Goal: Information Seeking & Learning: Learn about a topic

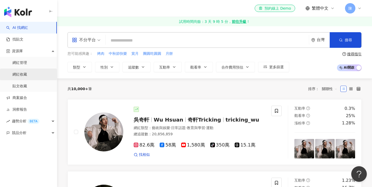
click at [27, 74] on link "網紅收藏" at bounding box center [19, 74] width 15 height 5
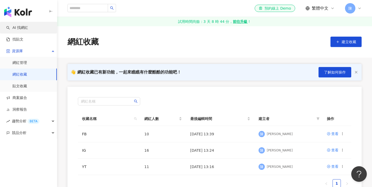
click at [28, 30] on link "AI 找網紅" at bounding box center [17, 27] width 22 height 5
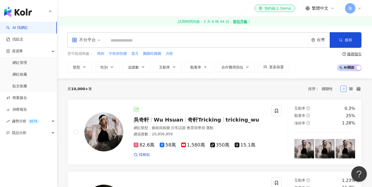
click at [133, 73] on div "不分平台 台灣 搜尋 您可能感興趣： 烤肉 中秋節快樂 賞月 團圓吃圓圓 月餅 類型 性別 追蹤數 互動率 觀看率 合作費用預估 更多篩選 搜尋指引 AI 開…" at bounding box center [214, 52] width 315 height 52
click at [93, 42] on div "不分平台" at bounding box center [84, 40] width 24 height 8
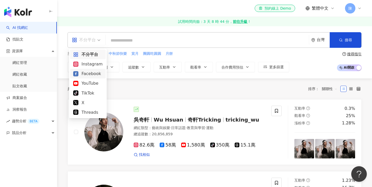
click at [92, 69] on div "Facebook" at bounding box center [88, 74] width 36 height 10
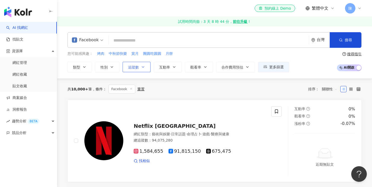
click at [144, 66] on icon "button" at bounding box center [143, 67] width 4 height 4
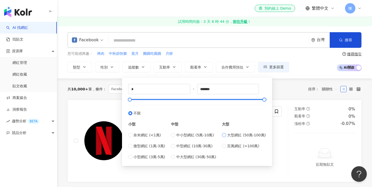
click at [241, 136] on span "大型網紅 (50萬-100萬)" at bounding box center [246, 135] width 39 height 6
type input "******"
click at [199, 68] on span "觀看率" at bounding box center [195, 67] width 11 height 4
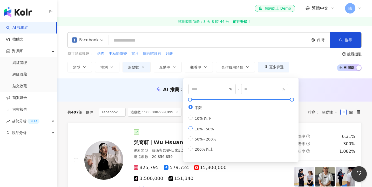
click at [202, 130] on span "10%~50%" at bounding box center [203, 129] width 23 height 4
type input "**"
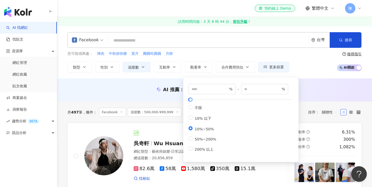
click at [214, 57] on div "您可能感興趣： 烤肉 中秋節快樂 賞月 團圓吃圓圓 月餅 類型 性別 追蹤數 互動率 觀看率 合作費用預估 更多篩選 ****** - ****** 不限 小…" at bounding box center [177, 61] width 221 height 21
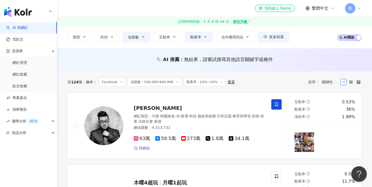
scroll to position [44, 0]
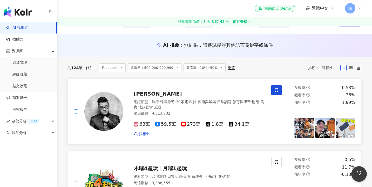
click at [78, 110] on span at bounding box center [76, 111] width 4 height 4
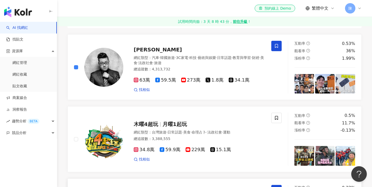
scroll to position [129, 0]
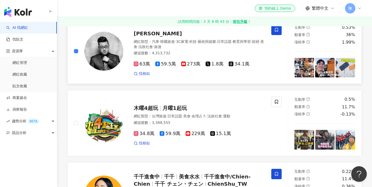
click at [79, 51] on div at bounding box center [98, 51] width 49 height 53
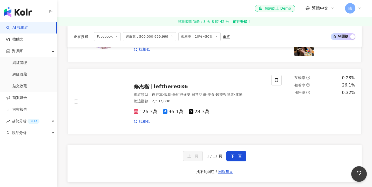
scroll to position [863, 0]
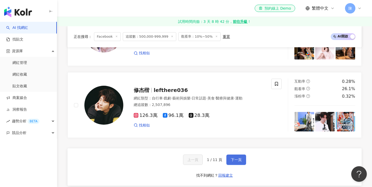
click at [237, 154] on button "下一頁" at bounding box center [236, 159] width 20 height 10
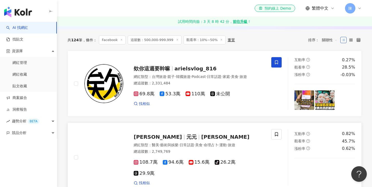
scroll to position [72, 0]
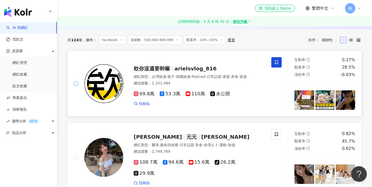
click at [77, 83] on span at bounding box center [76, 83] width 4 height 4
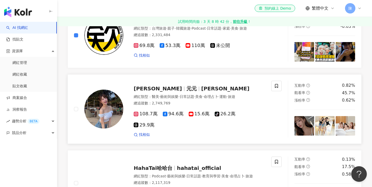
scroll to position [145, 0]
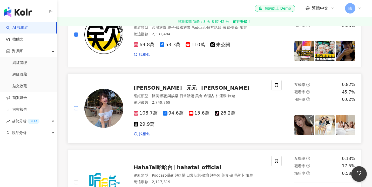
click at [78, 106] on span at bounding box center [76, 108] width 4 height 4
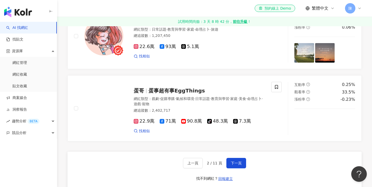
scroll to position [871, 0]
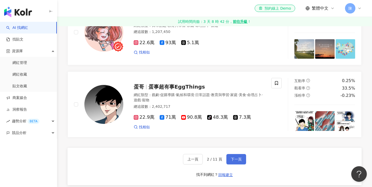
click at [236, 157] on span "下一頁" at bounding box center [235, 159] width 11 height 4
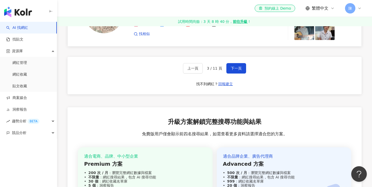
scroll to position [958, 0]
click at [235, 66] on span "下一頁" at bounding box center [235, 68] width 11 height 4
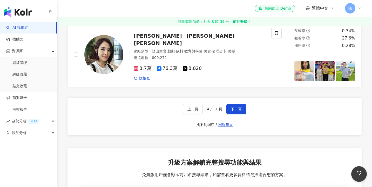
scroll to position [921, 0]
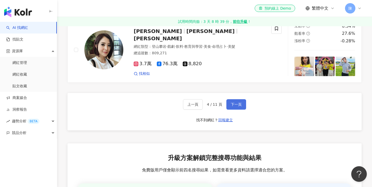
click at [236, 99] on button "下一頁" at bounding box center [236, 104] width 20 height 10
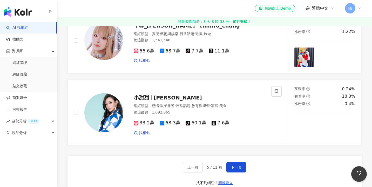
scroll to position [860, 0]
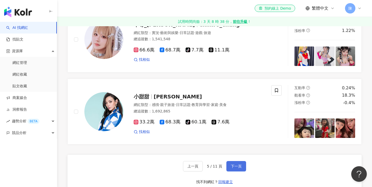
click at [234, 168] on span "下一頁" at bounding box center [235, 166] width 11 height 4
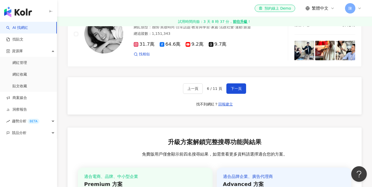
scroll to position [938, 0]
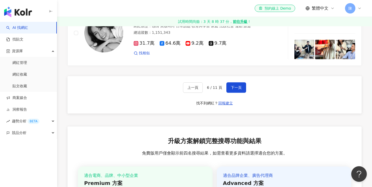
click at [230, 85] on span "下一頁" at bounding box center [235, 87] width 11 height 4
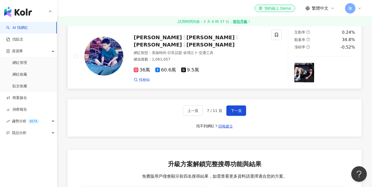
scroll to position [936, 0]
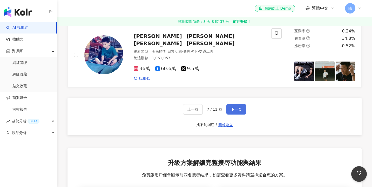
click at [230, 104] on button "下一頁" at bounding box center [236, 109] width 20 height 10
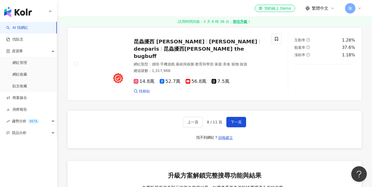
scroll to position [912, 0]
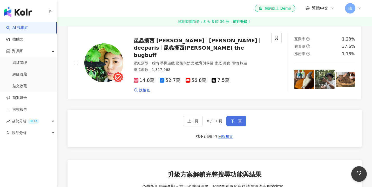
click at [230, 116] on button "下一頁" at bounding box center [236, 121] width 20 height 10
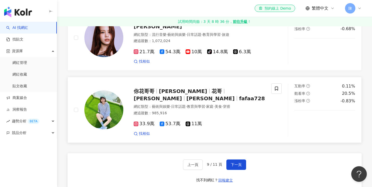
scroll to position [874, 0]
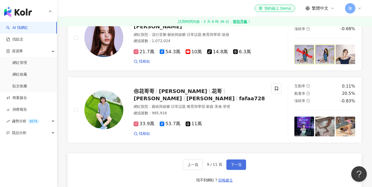
click at [240, 159] on button "下一頁" at bounding box center [236, 164] width 20 height 10
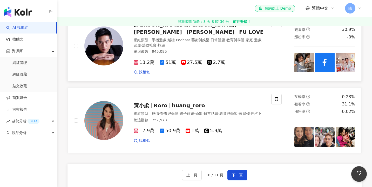
scroll to position [867, 0]
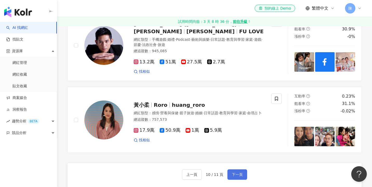
click at [240, 172] on span "下一頁" at bounding box center [237, 174] width 11 height 4
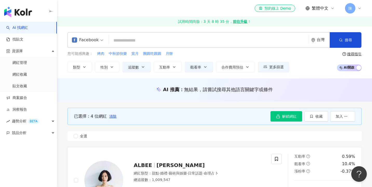
scroll to position [0, 0]
click at [139, 73] on div "Facebook 台灣 搜尋 您可能感興趣： 烤肉 中秋節快樂 賞月 團圓吃圓圓 月餅 類型 性別 追蹤數 互動率 觀看率 合作費用預估 更多篩選 *****…" at bounding box center [214, 52] width 315 height 52
click at [140, 69] on button "追蹤數" at bounding box center [136, 67] width 28 height 10
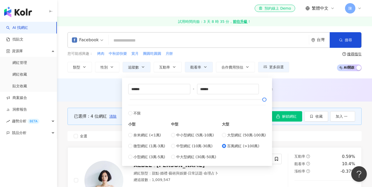
type input "*******"
type input "*********"
click at [297, 69] on div "您可能感興趣： 烤肉 中秋節快樂 賞月 團圓吃圓圓 月餅 類型 性別 追蹤數 互動率 觀看率 合作費用預估 更多篩選 ******* - ********* …" at bounding box center [214, 61] width 294 height 21
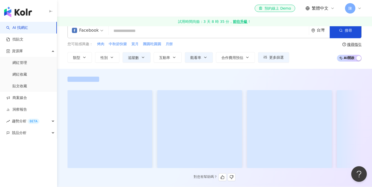
scroll to position [13, 0]
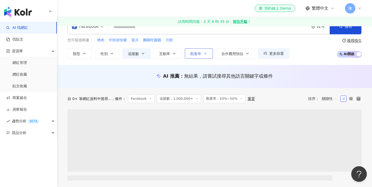
click at [190, 52] on span "觀看率" at bounding box center [195, 54] width 11 height 4
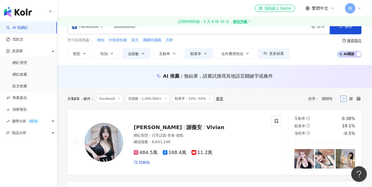
click at [151, 64] on div "Facebook 台灣 搜尋 您可能感興趣： 烤肉 中秋節快樂 賞月 團圓吃圓圓 月餅 類型 性別 追蹤數 互動率 觀看率 合作費用預估 更多篩選 *****…" at bounding box center [214, 38] width 315 height 52
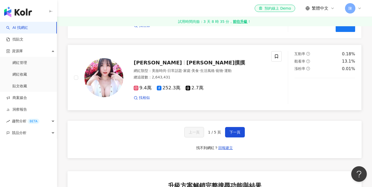
scroll to position [941, 0]
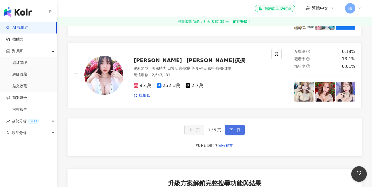
click at [233, 124] on button "下一頁" at bounding box center [235, 129] width 20 height 10
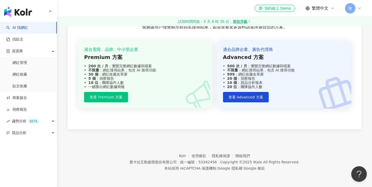
scroll to position [515, 0]
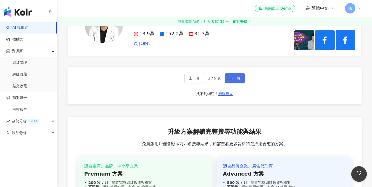
click at [233, 76] on span "下一頁" at bounding box center [234, 78] width 11 height 4
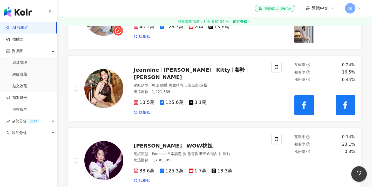
scroll to position [849, 0]
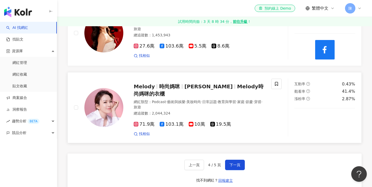
scroll to position [879, 0]
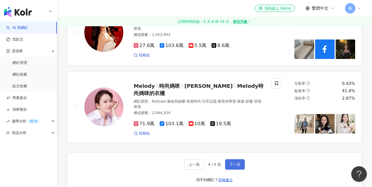
click at [238, 159] on button "下一頁" at bounding box center [235, 164] width 20 height 10
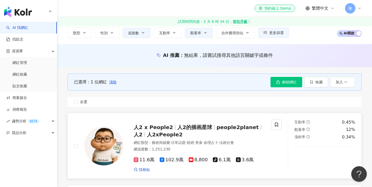
scroll to position [33, 0]
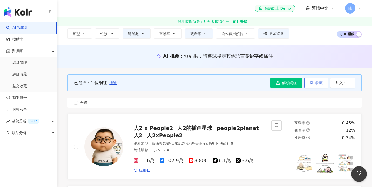
click at [316, 85] on button "收藏" at bounding box center [316, 83] width 24 height 10
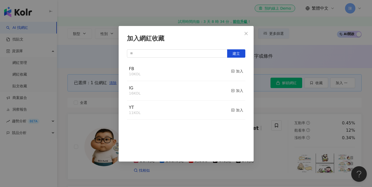
click at [208, 71] on div "FB 10 KOL 加入" at bounding box center [186, 71] width 118 height 19
click at [236, 71] on div "加入" at bounding box center [237, 71] width 12 height 6
click at [247, 36] on button "Close" at bounding box center [246, 33] width 10 height 10
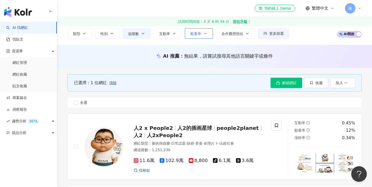
click at [197, 33] on span "觀看率" at bounding box center [195, 34] width 11 height 4
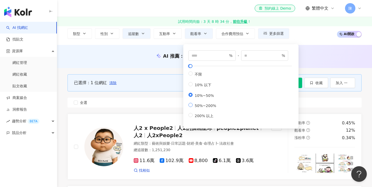
click at [212, 103] on label "50%~200%" at bounding box center [203, 105] width 30 height 5
type input "**"
type input "***"
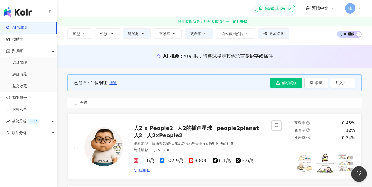
click at [160, 72] on div "已選擇：1 位網紅 清除 解鎖網紅 收藏 加入 全選" at bounding box center [214, 91] width 294 height 46
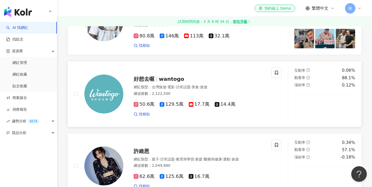
scroll to position [446, 0]
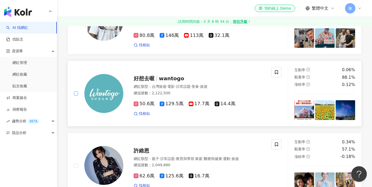
click at [75, 93] on span at bounding box center [76, 93] width 4 height 4
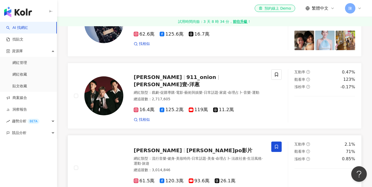
scroll to position [588, 0]
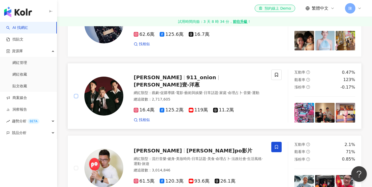
click at [77, 94] on span at bounding box center [76, 96] width 4 height 4
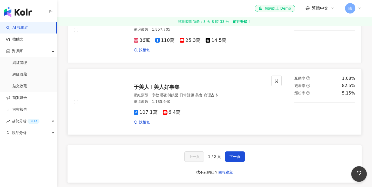
scroll to position [870, 0]
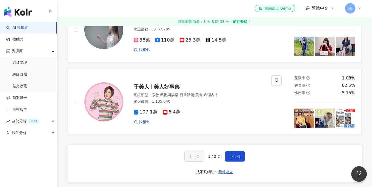
click at [233, 145] on div "上一頁 1 / 2 頁 下一頁 找不到網紅？ 回報建立" at bounding box center [214, 163] width 294 height 37
click at [232, 155] on button "下一頁" at bounding box center [235, 156] width 20 height 10
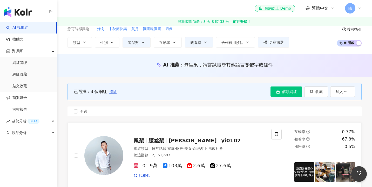
scroll to position [20, 0]
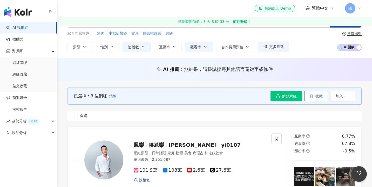
click at [321, 93] on button "收藏" at bounding box center [316, 96] width 24 height 10
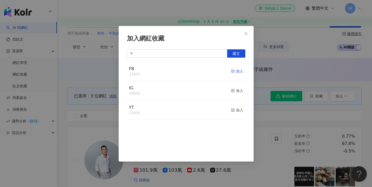
click at [240, 69] on div "加入" at bounding box center [237, 71] width 12 height 6
click at [244, 31] on button "Close" at bounding box center [246, 33] width 10 height 10
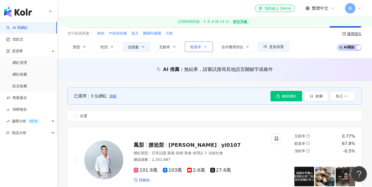
click at [191, 49] on button "觀看率" at bounding box center [199, 46] width 28 height 10
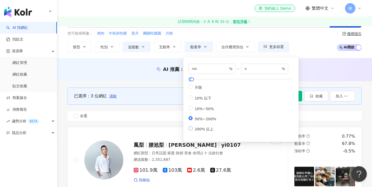
click at [199, 131] on span "200% 以上" at bounding box center [203, 129] width 23 height 4
type input "***"
click at [141, 78] on div "AI 推薦 ： 無結果，請嘗試搜尋其他語言關鍵字或條件" at bounding box center [214, 69] width 315 height 23
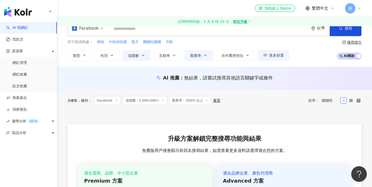
scroll to position [15, 0]
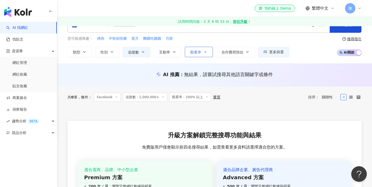
click at [193, 54] on span "觀看率" at bounding box center [195, 52] width 11 height 4
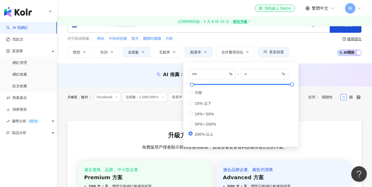
click at [149, 72] on main "Facebook 台灣 搜尋 您可能感興趣： 烤肉 中秋節快樂 賞月 團圓吃圓圓 月餅 類型 性別 追蹤數 互動率 觀看率 合作費用預估 更多篩選 *****…" at bounding box center [214, 130] width 315 height 238
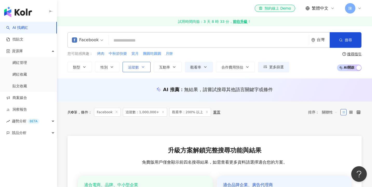
click at [145, 66] on button "追蹤數" at bounding box center [136, 67] width 28 height 10
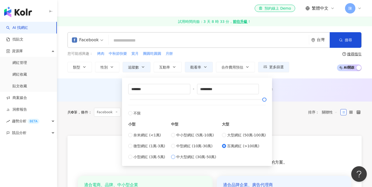
click at [189, 157] on span "中大型網紅 (30萬-50萬)" at bounding box center [196, 157] width 40 height 6
type input "******"
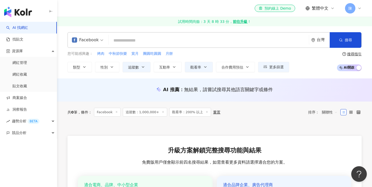
click at [294, 83] on div "AI 推薦 ： 無結果，請嘗試搜尋其他語言關鍵字或條件" at bounding box center [214, 89] width 315 height 23
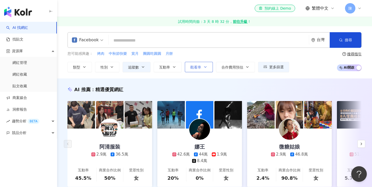
click at [192, 65] on span "觀看率" at bounding box center [195, 67] width 11 height 4
click at [173, 83] on div "AI 推薦 ： 精選優質網紅 阿清服裝 2.9萬 36.5萬 互動率 45.5% 商業合作比例 50% 受眾性別 女 娜王 42.6萬 44萬 1.9萬 8.…" at bounding box center [214, 141] width 315 height 127
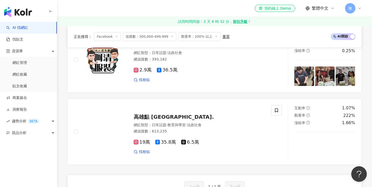
scroll to position [482, 0]
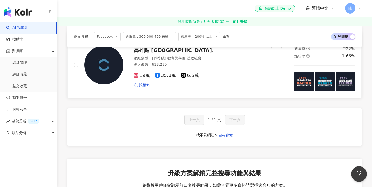
click at [73, 64] on div "高雄點 Kaohsiung. 網紅類型 ： 日常話題 · 教育與學習 · 法政社會 總追蹤數 ： 613,235 19萬 35.8萬 6.5萬 找相似" at bounding box center [178, 64] width 220 height 53
click at [77, 65] on span at bounding box center [76, 65] width 4 height 4
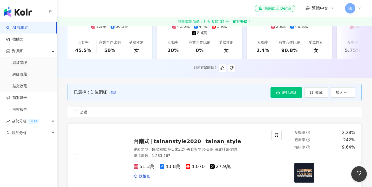
scroll to position [133, 0]
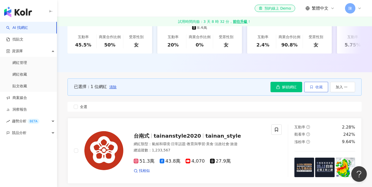
click at [320, 86] on span "收藏" at bounding box center [318, 87] width 7 height 4
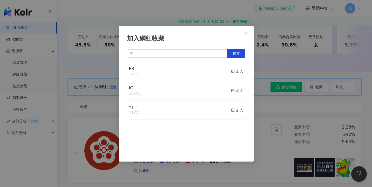
click at [234, 91] on icon "button" at bounding box center [233, 91] width 4 height 4
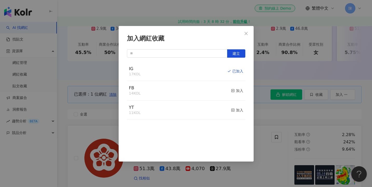
click at [268, 139] on div "加入網紅收藏 建立 IG 17 KOL 已加入 FB 14 KOL 加入 YT 11 KOL 加入" at bounding box center [186, 93] width 372 height 187
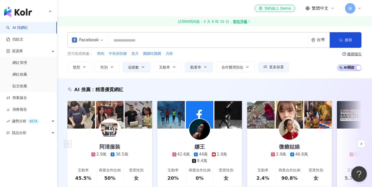
scroll to position [0, 0]
click at [201, 62] on button "觀看率" at bounding box center [199, 67] width 28 height 10
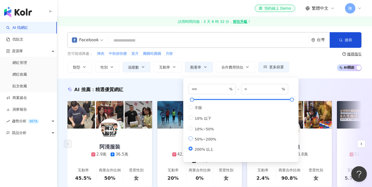
click at [204, 139] on span "50%~200%" at bounding box center [205, 139] width 26 height 4
type input "**"
type input "***"
click at [152, 100] on div "AI 推薦 ： 精選優質網紅 阿清服裝 2.9萬 36.5萬 互動率 45.5% 商業合作比例 50% 受眾性別 女 娜王 42.6萬 44萬 1.9萬 8.…" at bounding box center [214, 142] width 315 height 113
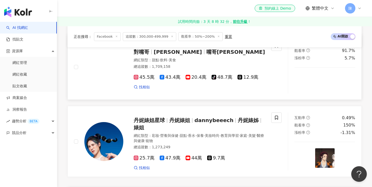
scroll to position [814, 0]
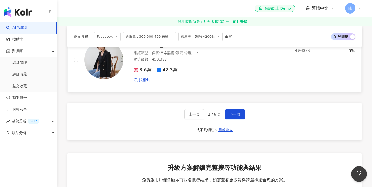
scroll to position [893, 0]
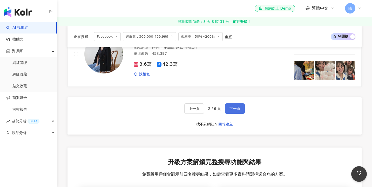
click at [231, 106] on span "下一頁" at bounding box center [234, 108] width 11 height 4
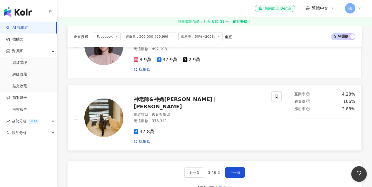
scroll to position [845, 0]
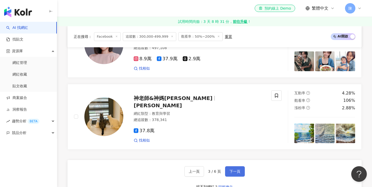
click at [235, 169] on span "下一頁" at bounding box center [234, 171] width 11 height 4
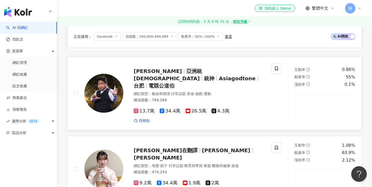
scroll to position [642, 0]
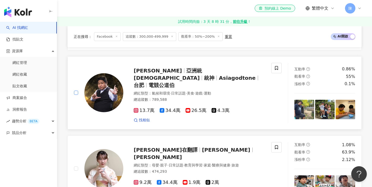
click at [78, 90] on span at bounding box center [76, 92] width 4 height 4
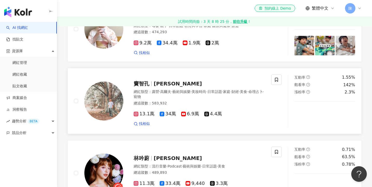
scroll to position [807, 0]
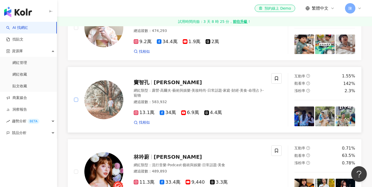
click at [77, 97] on span at bounding box center [76, 99] width 4 height 4
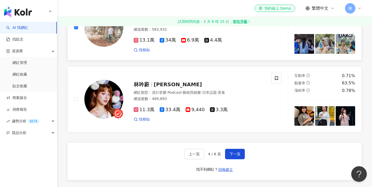
scroll to position [882, 0]
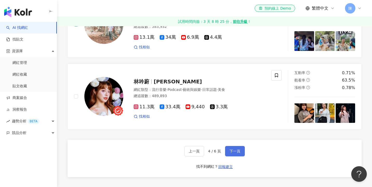
click at [239, 146] on button "下一頁" at bounding box center [235, 151] width 20 height 10
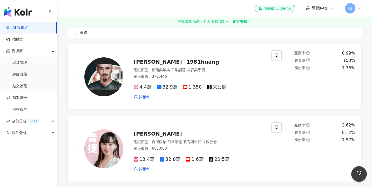
scroll to position [78, 0]
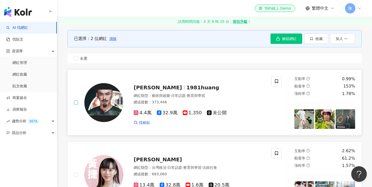
click at [78, 101] on span at bounding box center [76, 102] width 4 height 4
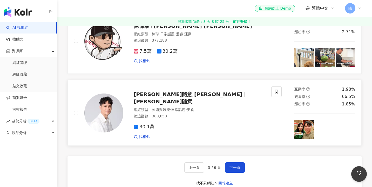
scroll to position [865, 0]
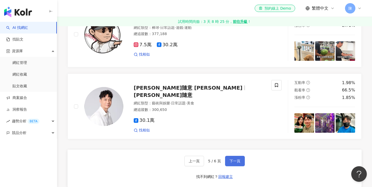
click at [230, 160] on button "下一頁" at bounding box center [235, 161] width 20 height 10
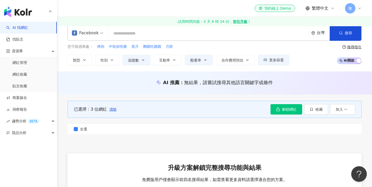
scroll to position [8, 0]
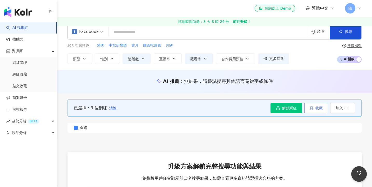
click at [320, 109] on span "收藏" at bounding box center [318, 108] width 7 height 4
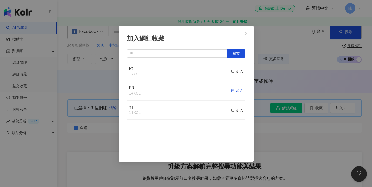
click at [236, 91] on div "加入" at bounding box center [237, 91] width 12 height 6
click at [265, 30] on div "加入網紅收藏 建立 FB 17 KOL 已加入 IG 17 KOL 加入 YT 11 KOL 加入" at bounding box center [186, 93] width 372 height 187
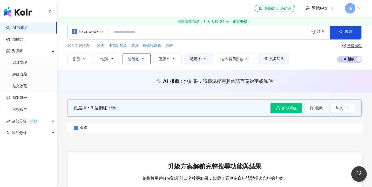
click at [140, 61] on button "追蹤數" at bounding box center [136, 58] width 28 height 10
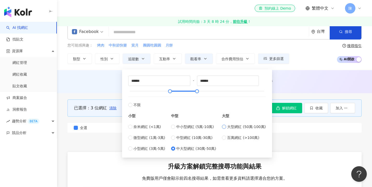
click at [225, 128] on span at bounding box center [224, 126] width 4 height 4
type input "******"
click at [292, 89] on div "AI 推薦 ： 無結果，請嘗試搜尋其他語言關鍵字或條件" at bounding box center [214, 81] width 315 height 23
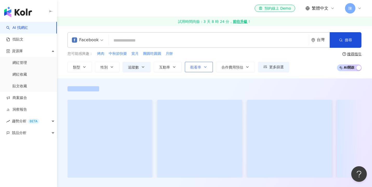
click at [196, 68] on span "觀看率" at bounding box center [195, 67] width 11 height 4
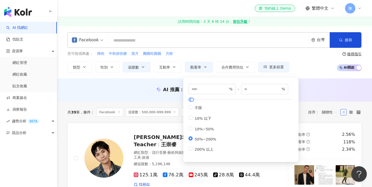
click at [187, 41] on input "search" at bounding box center [208, 41] width 196 height 10
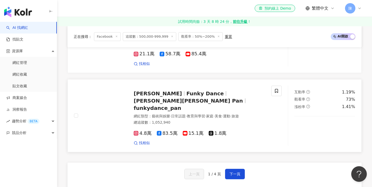
scroll to position [860, 0]
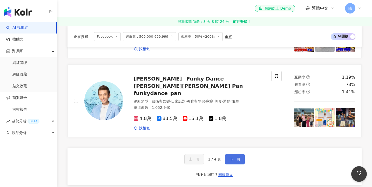
click at [234, 157] on span "下一頁" at bounding box center [234, 159] width 11 height 4
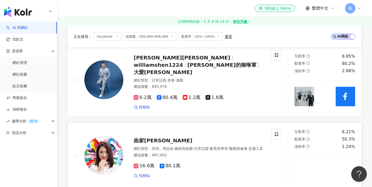
scroll to position [80, 0]
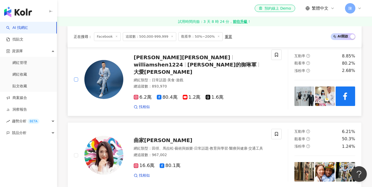
click at [75, 77] on span at bounding box center [76, 79] width 4 height 4
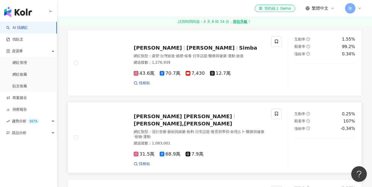
scroll to position [552, 0]
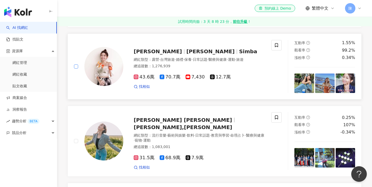
click at [77, 64] on span at bounding box center [76, 66] width 4 height 4
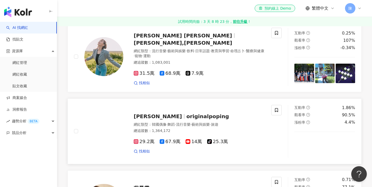
scroll to position [659, 0]
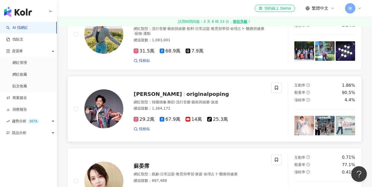
click at [78, 93] on div at bounding box center [98, 108] width 49 height 53
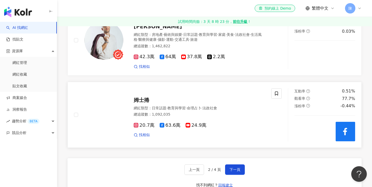
scroll to position [885, 0]
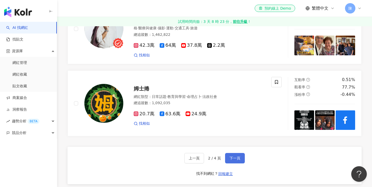
click at [234, 153] on button "下一頁" at bounding box center [235, 158] width 20 height 10
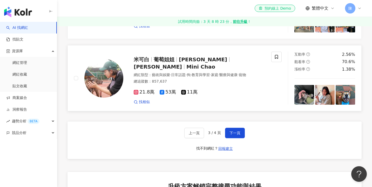
scroll to position [918, 0]
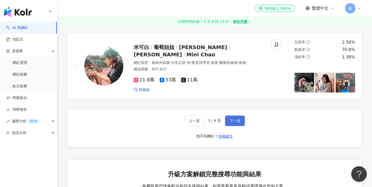
click at [230, 115] on button "下一頁" at bounding box center [235, 120] width 20 height 10
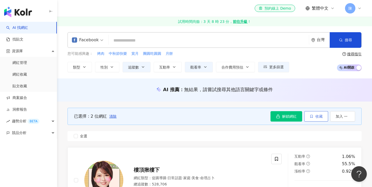
scroll to position [0, 0]
click at [318, 118] on button "收藏" at bounding box center [316, 116] width 24 height 10
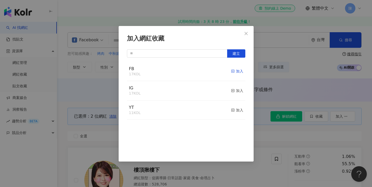
click at [237, 71] on div "加入" at bounding box center [237, 71] width 12 height 6
click at [267, 69] on div "加入網紅收藏 建立" at bounding box center [186, 93] width 372 height 187
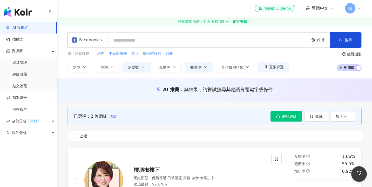
click at [95, 40] on div "Facebook" at bounding box center [85, 40] width 27 height 8
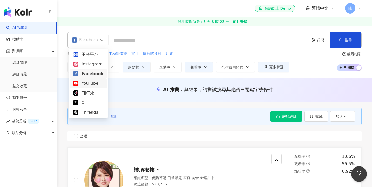
click at [89, 79] on div "YouTube" at bounding box center [88, 83] width 37 height 10
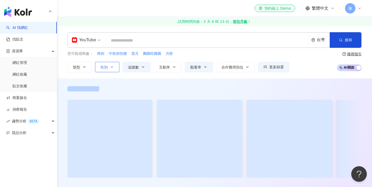
click at [112, 68] on icon "button" at bounding box center [112, 67] width 4 height 4
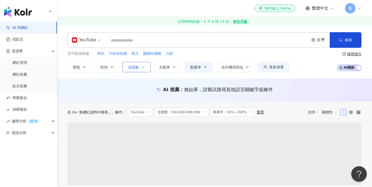
click at [135, 67] on span "追蹤數" at bounding box center [133, 67] width 11 height 4
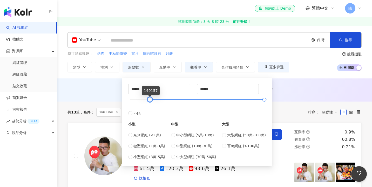
type input "******"
drag, startPoint x: 196, startPoint y: 98, endPoint x: 149, endPoint y: 99, distance: 46.7
click at [149, 99] on div at bounding box center [150, 99] width 3 height 3
click at [325, 66] on div "您可能感興趣： 烤肉 中秋節快樂 賞月 團圓吃圓圓 月餅 類型 性別 追蹤數 互動率 觀看率 合作費用預估 更多篩選 ****** - ****** 不限 小…" at bounding box center [214, 61] width 294 height 21
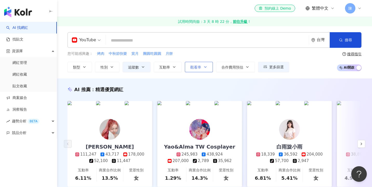
click at [193, 70] on button "觀看率" at bounding box center [199, 67] width 28 height 10
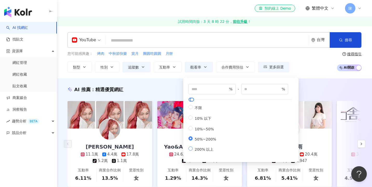
click at [212, 148] on span "200% 以上" at bounding box center [203, 149] width 23 height 4
type input "***"
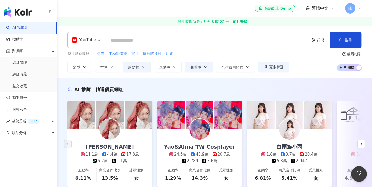
click at [168, 87] on div "AI 推薦 ： 精選優質網紅" at bounding box center [214, 89] width 294 height 6
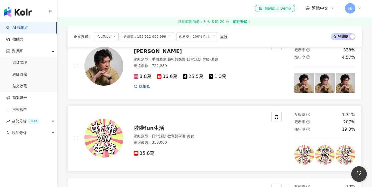
scroll to position [604, 0]
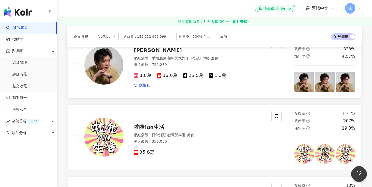
click at [78, 58] on div at bounding box center [98, 65] width 49 height 53
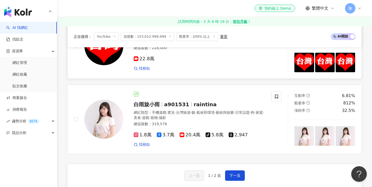
scroll to position [840, 0]
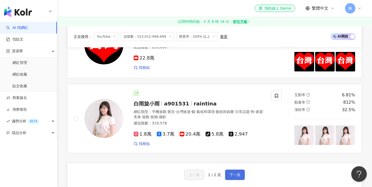
click at [233, 172] on span "下一頁" at bounding box center [234, 174] width 11 height 4
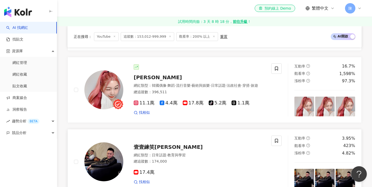
scroll to position [43, 0]
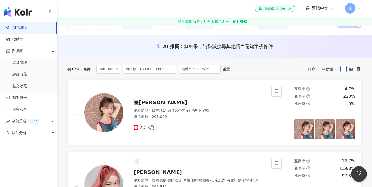
click at [215, 67] on icon at bounding box center [216, 68] width 3 height 3
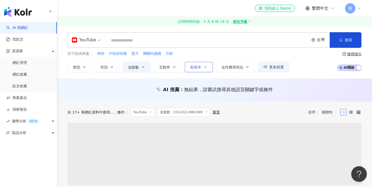
click at [205, 64] on button "觀看率" at bounding box center [199, 67] width 28 height 10
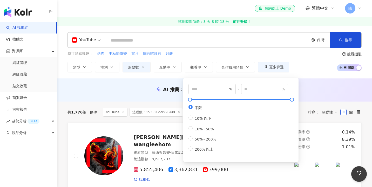
click at [213, 143] on div "不限 10% 以下 10%~50% 50%~200% 200% 以上" at bounding box center [204, 128] width 32 height 47
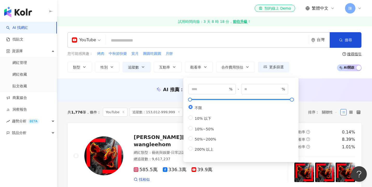
click at [210, 141] on div "不限 10% 以下 10%~50% 50%~200% 200% 以上" at bounding box center [204, 128] width 32 height 47
click at [207, 139] on span "50%~200%" at bounding box center [205, 139] width 26 height 4
type input "**"
type input "***"
click at [134, 87] on div "AI 推薦 ： 無結果，請嘗試搜尋其他語言關鍵字或條件" at bounding box center [214, 89] width 294 height 6
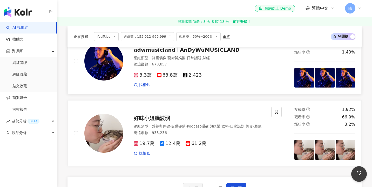
scroll to position [818, 0]
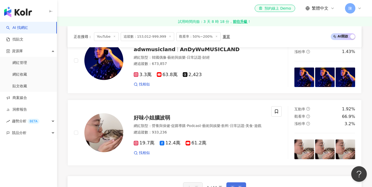
click at [233, 185] on span "下一頁" at bounding box center [235, 187] width 11 height 4
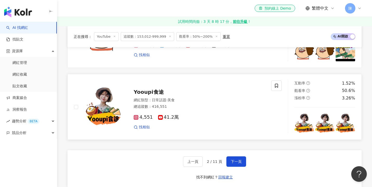
scroll to position [850, 0]
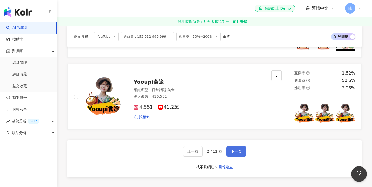
click at [232, 149] on span "下一頁" at bounding box center [235, 151] width 11 height 4
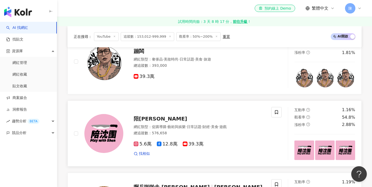
scroll to position [317, 0]
click at [78, 54] on div at bounding box center [98, 61] width 49 height 53
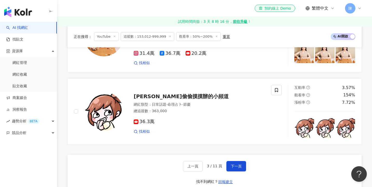
scroll to position [849, 0]
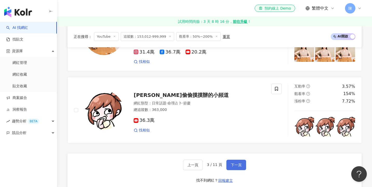
click at [239, 159] on button "下一頁" at bounding box center [236, 164] width 20 height 10
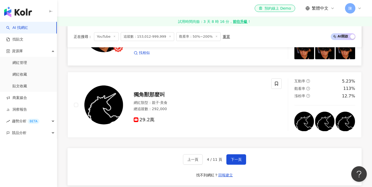
scroll to position [845, 0]
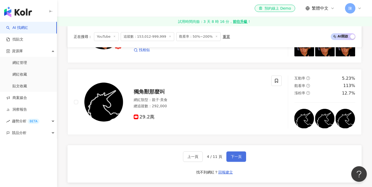
click at [236, 154] on span "下一頁" at bounding box center [235, 156] width 11 height 4
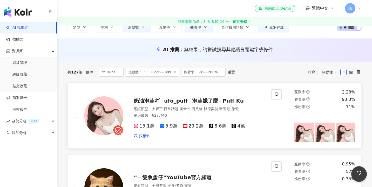
scroll to position [47, 0]
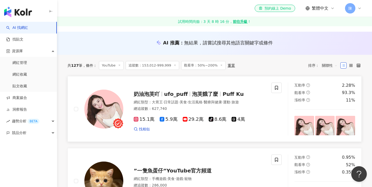
click at [78, 109] on div at bounding box center [98, 108] width 49 height 53
click at [75, 111] on label at bounding box center [76, 109] width 4 height 6
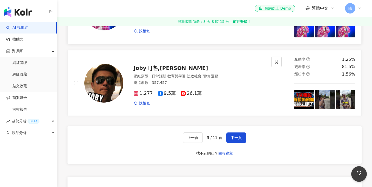
scroll to position [889, 0]
click at [230, 135] on span "下一頁" at bounding box center [235, 137] width 11 height 4
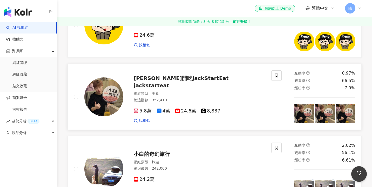
scroll to position [675, 0]
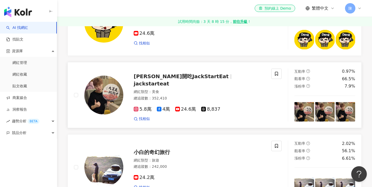
click at [76, 81] on div at bounding box center [98, 94] width 49 height 53
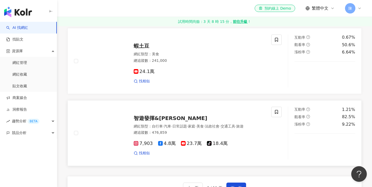
scroll to position [860, 0]
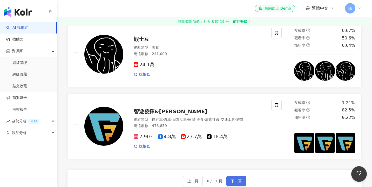
click at [235, 179] on span "下一頁" at bounding box center [235, 181] width 11 height 4
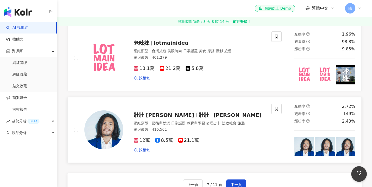
scroll to position [846, 0]
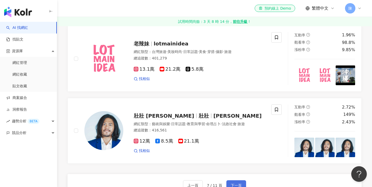
click at [234, 183] on span "下一頁" at bounding box center [235, 185] width 11 height 4
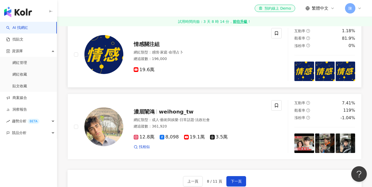
scroll to position [845, 0]
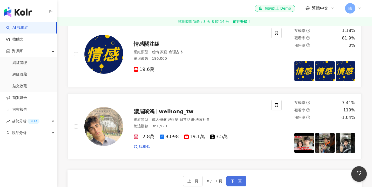
click at [244, 176] on button "下一頁" at bounding box center [236, 181] width 20 height 10
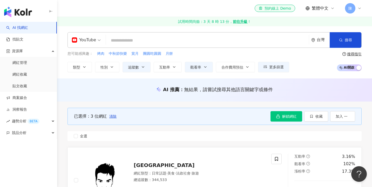
scroll to position [0, 0]
click at [308, 115] on button "收藏" at bounding box center [316, 116] width 24 height 10
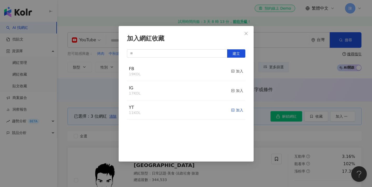
click at [233, 110] on icon "button" at bounding box center [233, 110] width 4 height 4
click at [245, 35] on icon "close" at bounding box center [246, 33] width 4 height 4
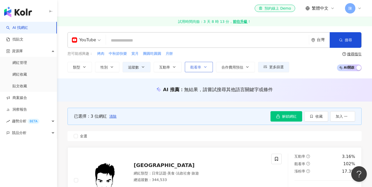
click at [204, 71] on button "觀看率" at bounding box center [199, 67] width 28 height 10
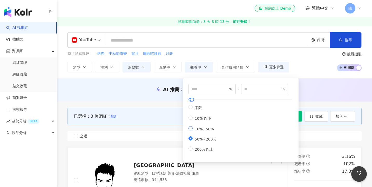
click at [204, 130] on span "10%~50%" at bounding box center [203, 129] width 23 height 4
type input "**"
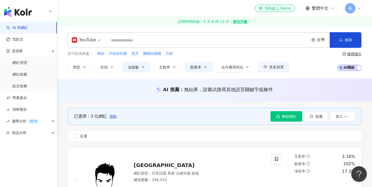
click at [164, 104] on div "已選擇：3 位網紅 清除 解鎖網紅 收藏 加入 全選" at bounding box center [214, 124] width 294 height 46
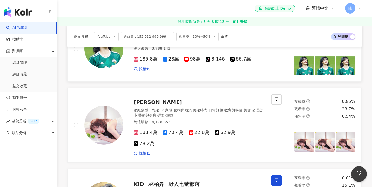
scroll to position [263, 0]
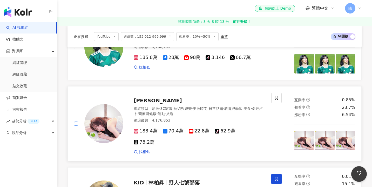
click at [75, 121] on span at bounding box center [76, 123] width 4 height 4
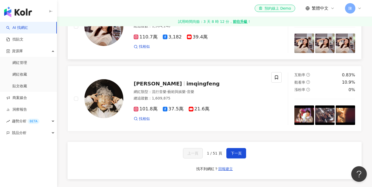
scroll to position [893, 0]
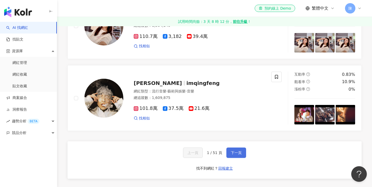
click at [229, 147] on button "下一頁" at bounding box center [236, 152] width 20 height 10
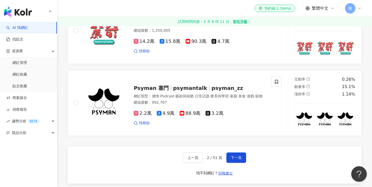
scroll to position [878, 0]
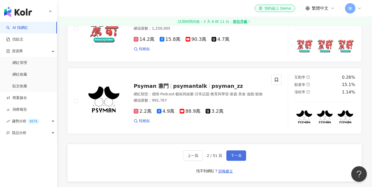
click at [226, 150] on button "下一頁" at bounding box center [236, 155] width 20 height 10
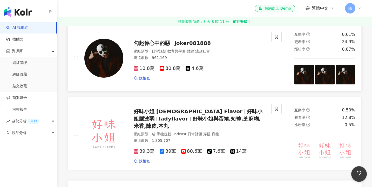
scroll to position [862, 0]
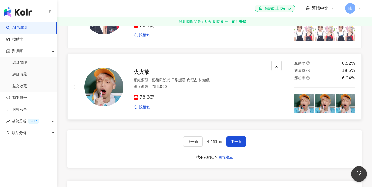
scroll to position [914, 0]
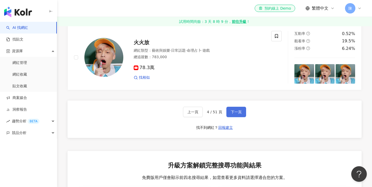
click at [240, 110] on span "下一頁" at bounding box center [235, 112] width 11 height 4
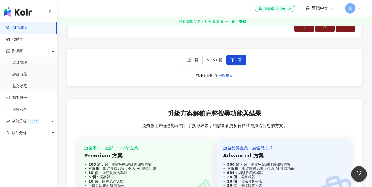
scroll to position [990, 0]
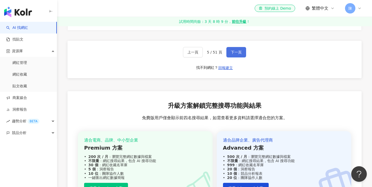
click at [234, 50] on span "下一頁" at bounding box center [235, 52] width 11 height 4
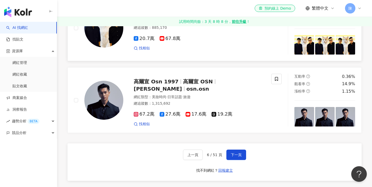
scroll to position [872, 0]
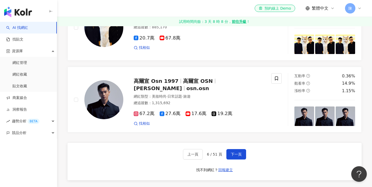
click at [238, 157] on div "上一頁 6 / 51 頁 下一頁 找不到網紅？ 回報建立" at bounding box center [214, 161] width 294 height 37
click at [238, 153] on button "下一頁" at bounding box center [236, 154] width 20 height 10
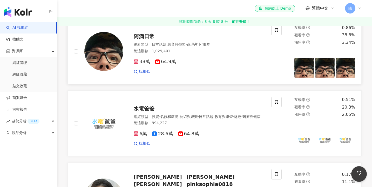
scroll to position [424, 0]
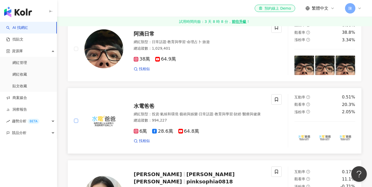
click at [77, 118] on span at bounding box center [76, 120] width 4 height 4
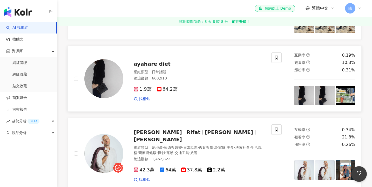
scroll to position [759, 0]
click at [78, 138] on div at bounding box center [98, 153] width 49 height 58
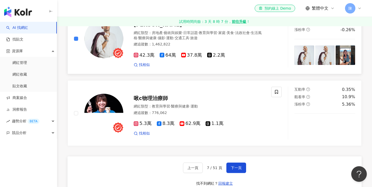
scroll to position [876, 0]
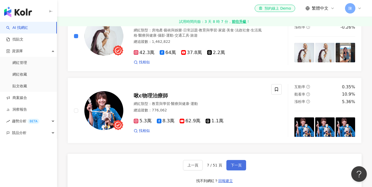
click at [237, 163] on span "下一頁" at bounding box center [235, 165] width 11 height 4
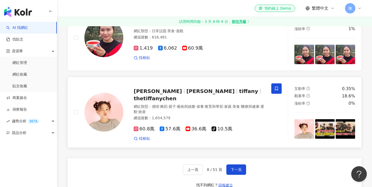
scroll to position [862, 0]
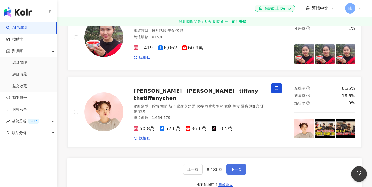
click at [236, 167] on span "下一頁" at bounding box center [235, 169] width 11 height 4
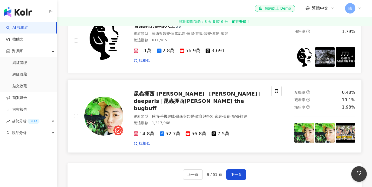
scroll to position [874, 0]
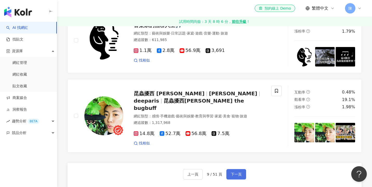
click at [235, 172] on span "下一頁" at bounding box center [235, 174] width 11 height 4
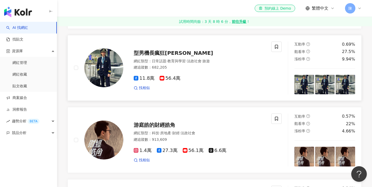
scroll to position [257, 0]
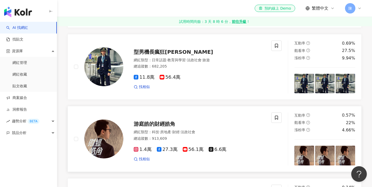
click at [78, 136] on div at bounding box center [98, 138] width 49 height 53
click at [76, 139] on span at bounding box center [76, 139] width 4 height 4
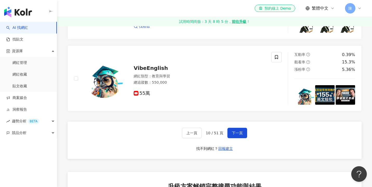
scroll to position [894, 0]
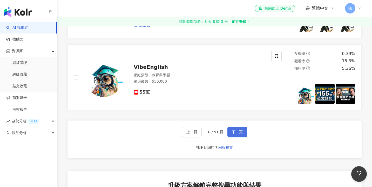
click at [241, 127] on button "下一頁" at bounding box center [237, 132] width 20 height 10
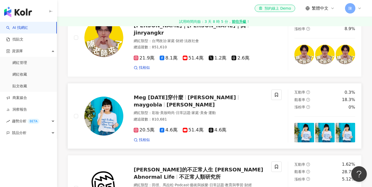
scroll to position [850, 0]
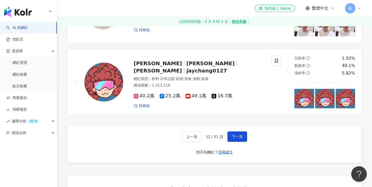
scroll to position [890, 0]
click at [240, 131] on button "下一頁" at bounding box center [237, 136] width 20 height 10
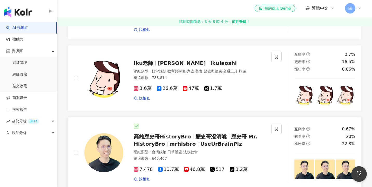
scroll to position [865, 0]
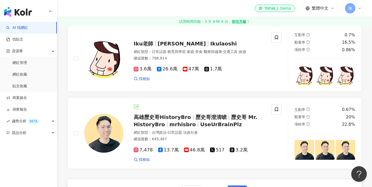
click at [241, 185] on button "下一頁" at bounding box center [237, 190] width 20 height 10
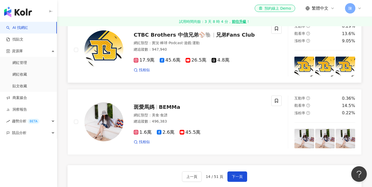
scroll to position [860, 0]
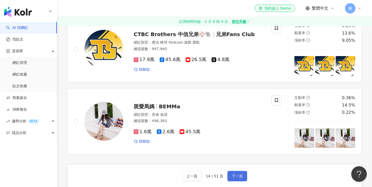
click at [242, 171] on button "下一頁" at bounding box center [237, 176] width 20 height 10
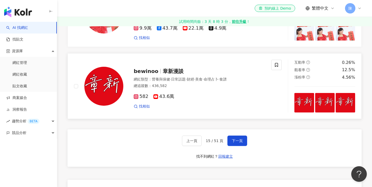
scroll to position [893, 0]
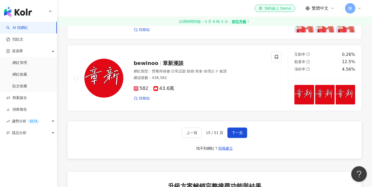
click at [237, 134] on div "上一頁 15 / 51 頁 下一頁 找不到網紅？ 回報建立" at bounding box center [214, 139] width 294 height 37
click at [236, 127] on button "下一頁" at bounding box center [237, 132] width 20 height 10
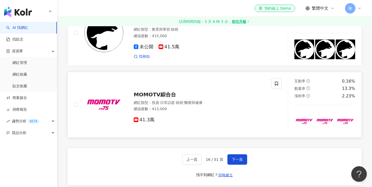
scroll to position [882, 0]
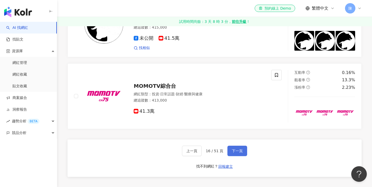
click at [238, 145] on button "下一頁" at bounding box center [237, 150] width 20 height 10
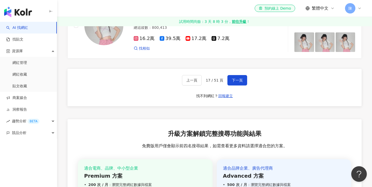
scroll to position [950, 0]
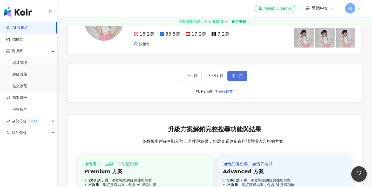
click at [233, 74] on span "下一頁" at bounding box center [237, 76] width 11 height 4
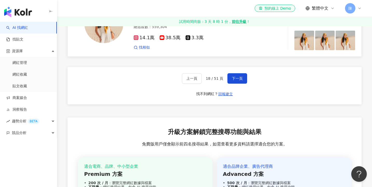
scroll to position [959, 0]
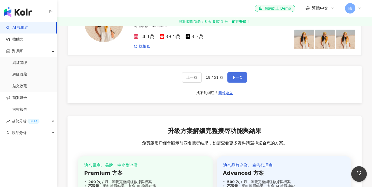
click at [236, 72] on button "下一頁" at bounding box center [237, 77] width 20 height 10
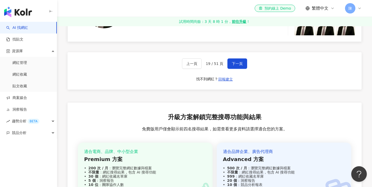
scroll to position [943, 0]
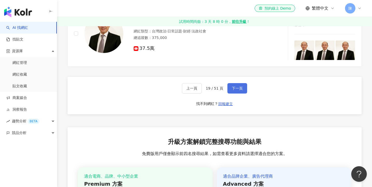
click at [227, 83] on button "下一頁" at bounding box center [237, 88] width 20 height 10
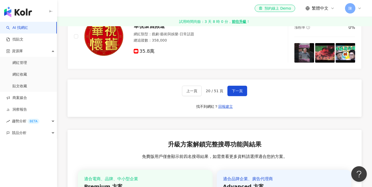
scroll to position [937, 0]
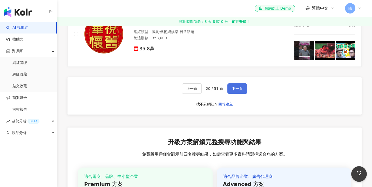
click at [230, 84] on button "下一頁" at bounding box center [237, 88] width 20 height 10
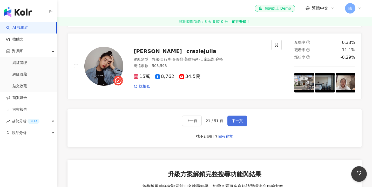
scroll to position [903, 0]
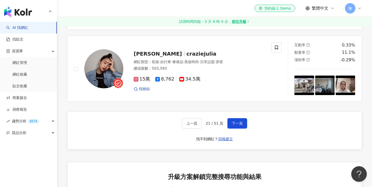
click at [237, 113] on div "上一頁 21 / 51 頁 下一頁 找不到網紅？ 回報建立" at bounding box center [214, 130] width 294 height 37
click at [238, 123] on button "下一頁" at bounding box center [237, 123] width 20 height 10
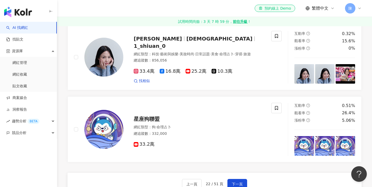
scroll to position [865, 0]
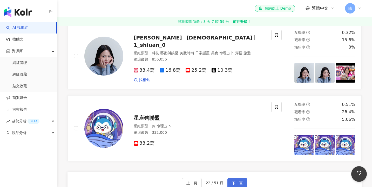
click at [237, 181] on span "下一頁" at bounding box center [237, 183] width 11 height 4
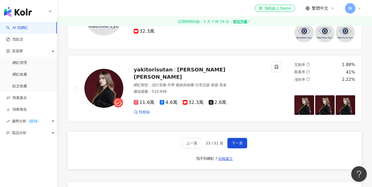
scroll to position [890, 0]
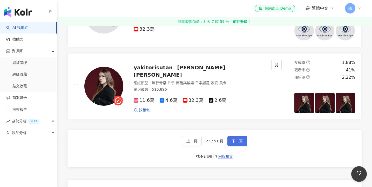
click at [241, 139] on span "下一頁" at bounding box center [237, 141] width 11 height 4
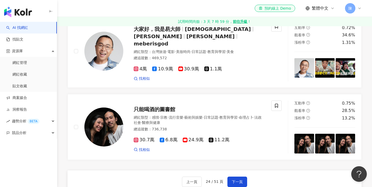
scroll to position [864, 0]
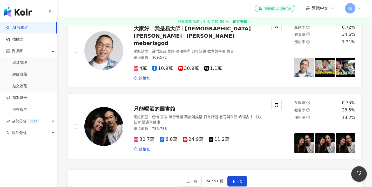
click at [242, 170] on div "上一頁 24 / 51 頁 下一頁 找不到網紅？ 回報建立" at bounding box center [214, 188] width 294 height 37
click at [237, 179] on span "下一頁" at bounding box center [237, 181] width 11 height 4
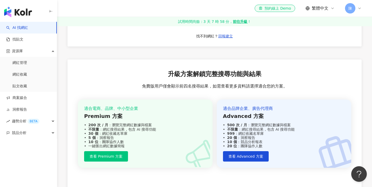
scroll to position [972, 0]
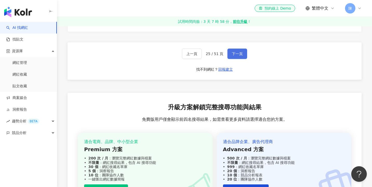
click at [234, 52] on span "下一頁" at bounding box center [237, 54] width 11 height 4
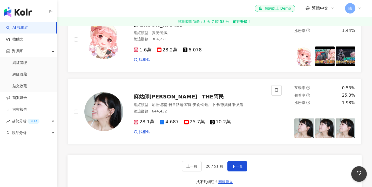
scroll to position [859, 0]
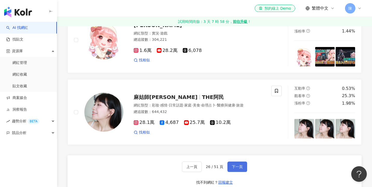
click at [233, 161] on button "下一頁" at bounding box center [237, 166] width 20 height 10
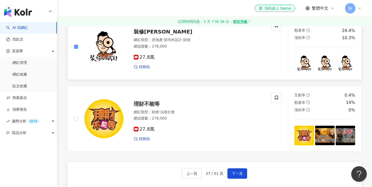
scroll to position [870, 0]
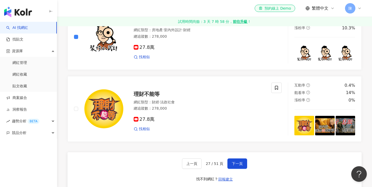
click at [231, 158] on div "上一頁 27 / 51 頁 下一頁 找不到網紅？ 回報建立" at bounding box center [214, 170] width 294 height 37
click at [237, 158] on button "下一頁" at bounding box center [237, 163] width 20 height 10
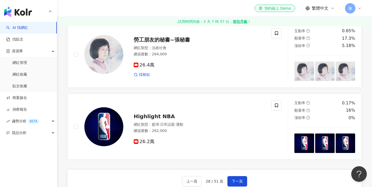
scroll to position [921, 0]
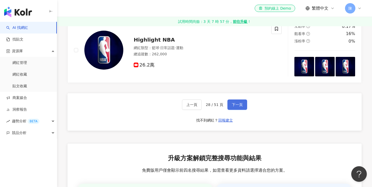
click at [241, 102] on span "下一頁" at bounding box center [237, 104] width 11 height 4
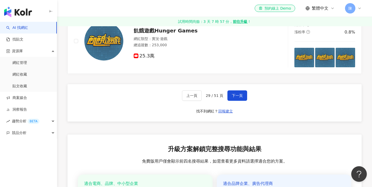
scroll to position [935, 0]
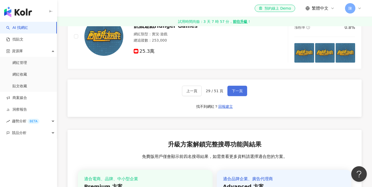
click at [237, 89] on span "下一頁" at bounding box center [237, 91] width 11 height 4
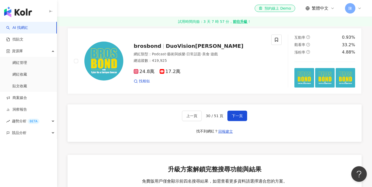
scroll to position [919, 0]
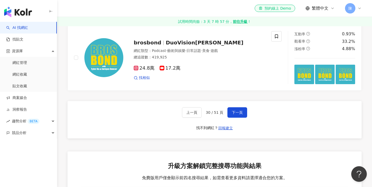
click at [239, 101] on div "上一頁 30 / 51 頁 下一頁 找不到網紅？ 回報建立" at bounding box center [214, 119] width 294 height 37
click at [238, 111] on button "下一頁" at bounding box center [237, 112] width 20 height 10
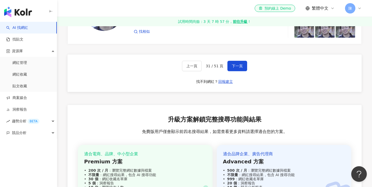
scroll to position [963, 0]
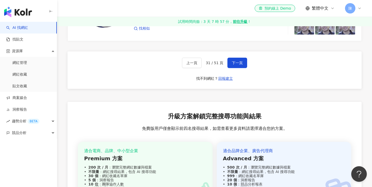
click at [237, 25] on link "試用時間尚餘：3 天 7 時 57 分， 前往升級 ！" at bounding box center [214, 21] width 315 height 9
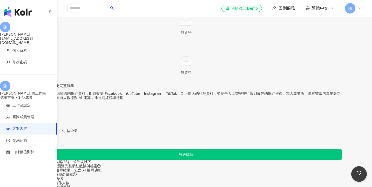
scroll to position [89, 0]
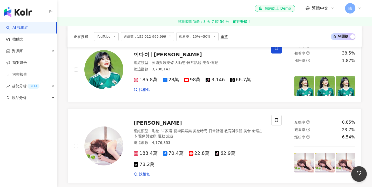
scroll to position [241, 0]
click at [73, 130] on div "林襄 Mizuki 網紅類型 ： 彩妝 · 3C家電 · 藝術與娛樂 · 美妝時尚 · 日常話題 · 教育與學習 · 美食 · 命理占卜 · 醫療與健康 · …" at bounding box center [178, 145] width 220 height 61
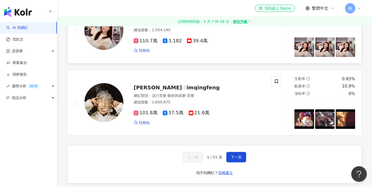
scroll to position [890, 0]
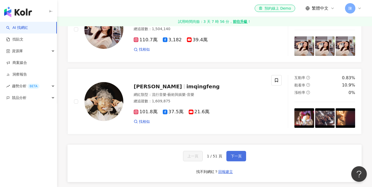
click at [239, 154] on span "下一頁" at bounding box center [235, 156] width 11 height 4
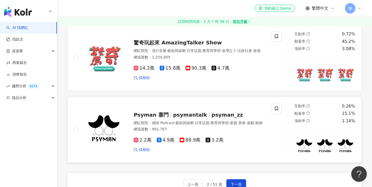
scroll to position [847, 0]
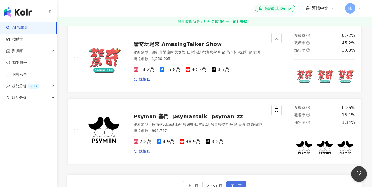
click at [239, 180] on button "下一頁" at bounding box center [236, 185] width 20 height 10
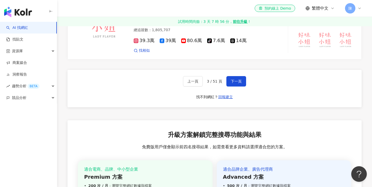
scroll to position [958, 0]
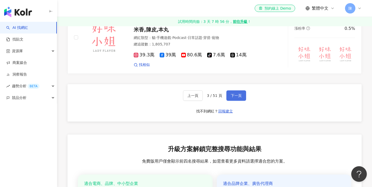
click at [226, 90] on button "下一頁" at bounding box center [236, 95] width 20 height 10
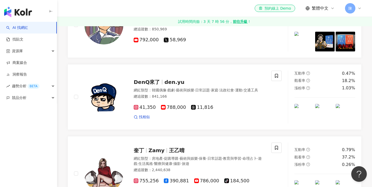
click at [226, 80] on div "DenQ來了 den.yu" at bounding box center [199, 81] width 131 height 7
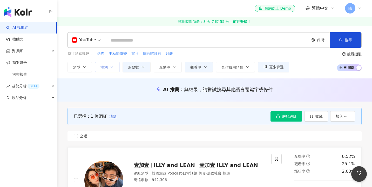
scroll to position [0, 0]
click at [81, 65] on button "類型" at bounding box center [79, 67] width 24 height 10
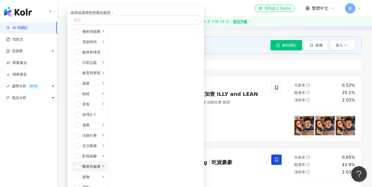
scroll to position [93, 0]
click at [108, 140] on li "生活風格" at bounding box center [90, 145] width 36 height 10
click at [108, 68] on li "教育與學習" at bounding box center [90, 73] width 36 height 10
click at [104, 60] on div "button" at bounding box center [102, 62] width 3 height 5
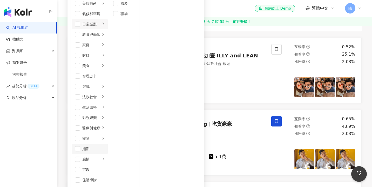
scroll to position [98, 0]
click at [53, 111] on div "AI 找網紅 找貼文 資源庫 商案媒合 洞察報告 趨勢分析 BETA 競品分析" at bounding box center [28, 104] width 57 height 165
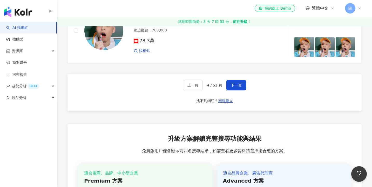
scroll to position [950, 0]
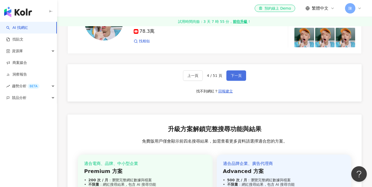
click at [231, 76] on button "下一頁" at bounding box center [236, 75] width 20 height 10
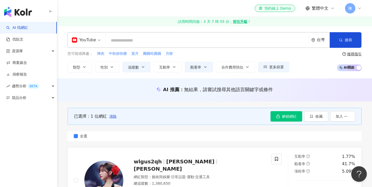
scroll to position [0, 0]
click at [313, 117] on icon "button" at bounding box center [311, 116] width 4 height 4
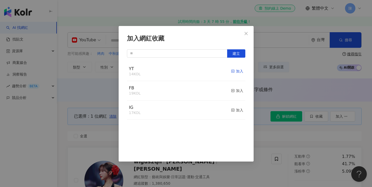
click at [238, 72] on div "加入" at bounding box center [237, 71] width 12 height 6
click at [275, 99] on div "加入網紅收藏 建立" at bounding box center [186, 93] width 372 height 187
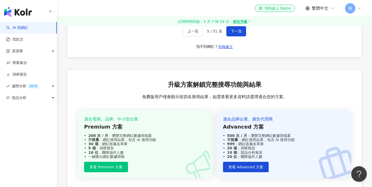
scroll to position [985, 0]
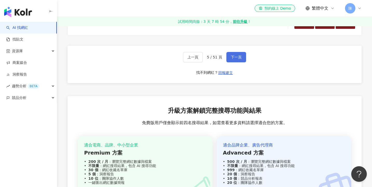
click at [239, 56] on button "下一頁" at bounding box center [236, 57] width 20 height 10
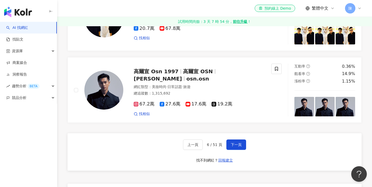
scroll to position [882, 0]
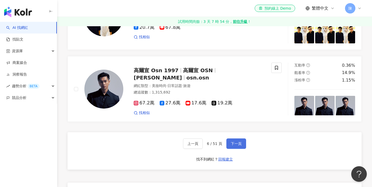
click at [231, 142] on button "下一頁" at bounding box center [236, 143] width 20 height 10
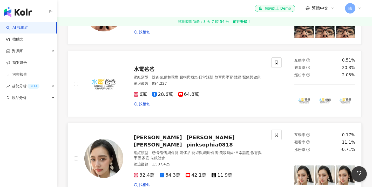
scroll to position [460, 0]
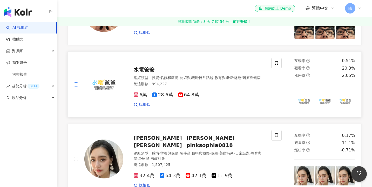
click at [76, 82] on span at bounding box center [76, 84] width 4 height 4
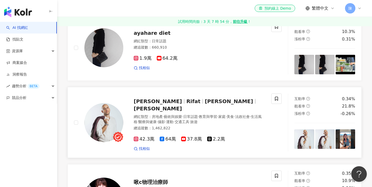
scroll to position [790, 0]
click at [77, 120] on span at bounding box center [76, 122] width 4 height 4
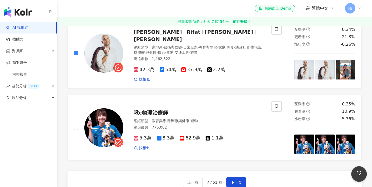
scroll to position [869, 0]
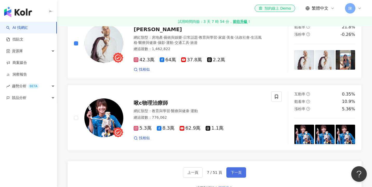
click at [233, 167] on button "下一頁" at bounding box center [236, 172] width 20 height 10
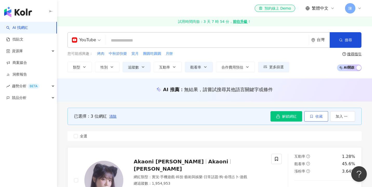
scroll to position [0, 0]
click at [315, 117] on button "收藏" at bounding box center [316, 116] width 24 height 10
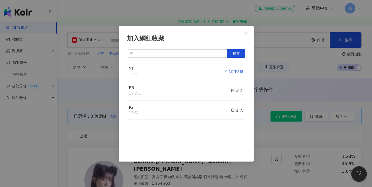
click at [238, 70] on div "取消收藏" at bounding box center [232, 71] width 19 height 6
click at [237, 73] on div "加入" at bounding box center [237, 71] width 12 height 6
click at [281, 93] on div "加入網紅收藏 建立 YT 17 KOL 已加入 FB 19 KOL 加入 IG 17 KOL 加入" at bounding box center [186, 93] width 372 height 187
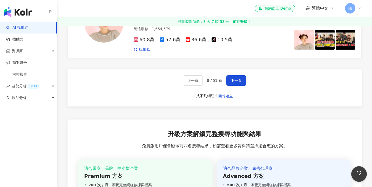
scroll to position [957, 0]
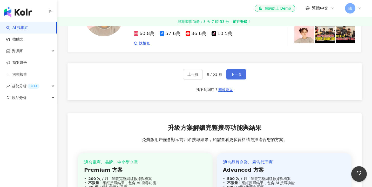
click at [234, 69] on button "下一頁" at bounding box center [236, 74] width 20 height 10
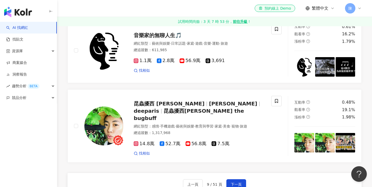
scroll to position [865, 0]
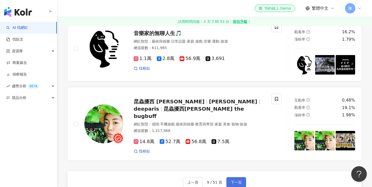
click at [232, 180] on span "下一頁" at bounding box center [235, 182] width 11 height 4
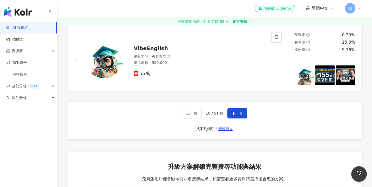
scroll to position [912, 0]
click at [232, 111] on span "下一頁" at bounding box center [237, 113] width 11 height 4
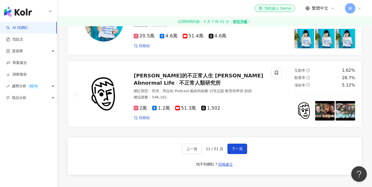
scroll to position [898, 0]
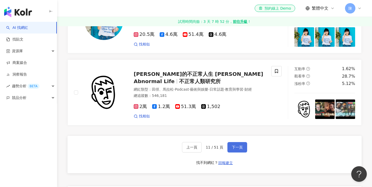
click at [236, 145] on span "下一頁" at bounding box center [237, 147] width 11 height 4
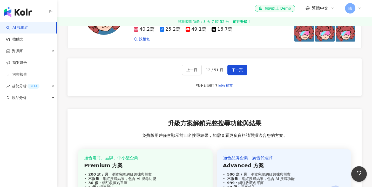
scroll to position [963, 0]
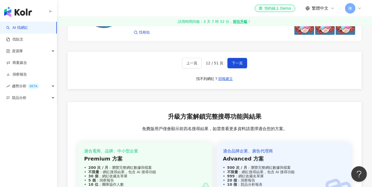
click at [232, 61] on span "下一頁" at bounding box center [237, 63] width 11 height 4
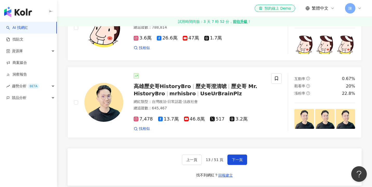
scroll to position [905, 0]
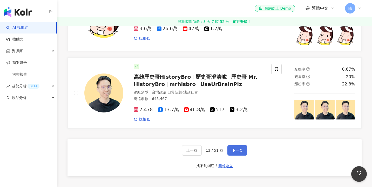
click at [236, 145] on button "下一頁" at bounding box center [237, 150] width 20 height 10
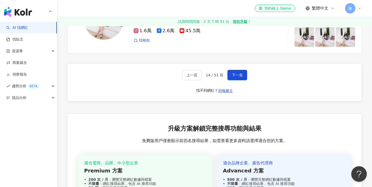
scroll to position [952, 0]
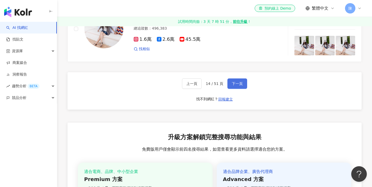
click at [233, 81] on span "下一頁" at bounding box center [237, 83] width 11 height 4
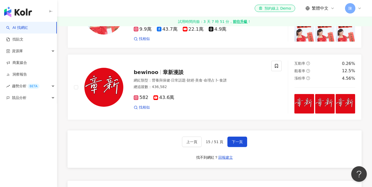
scroll to position [885, 0]
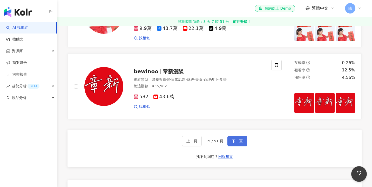
click at [241, 136] on button "下一頁" at bounding box center [237, 141] width 20 height 10
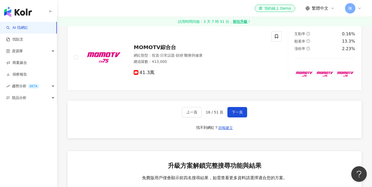
scroll to position [900, 0]
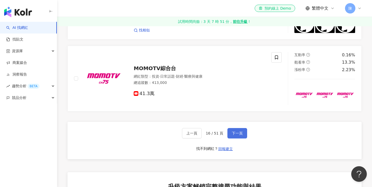
click at [233, 131] on span "下一頁" at bounding box center [237, 133] width 11 height 4
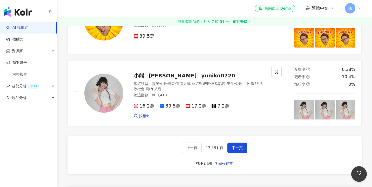
scroll to position [879, 0]
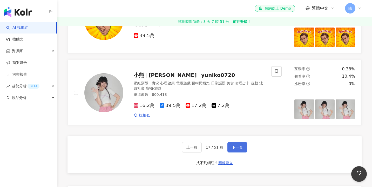
click at [239, 145] on span "下一頁" at bounding box center [237, 147] width 11 height 4
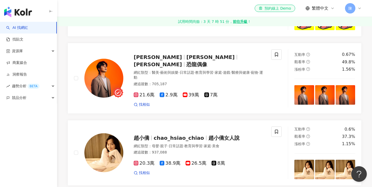
scroll to position [258, 0]
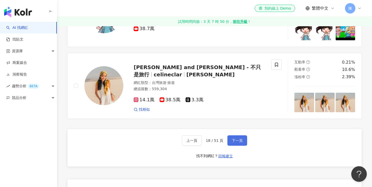
click at [238, 135] on button "下一頁" at bounding box center [237, 140] width 20 height 10
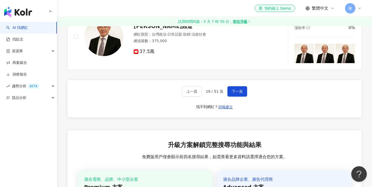
scroll to position [939, 0]
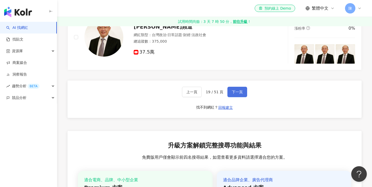
click at [227, 87] on button "下一頁" at bounding box center [237, 92] width 20 height 10
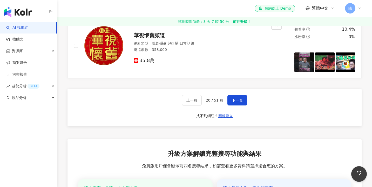
scroll to position [959, 0]
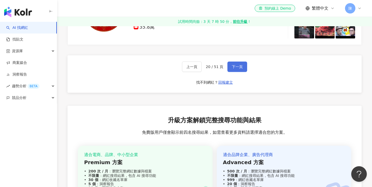
click at [234, 65] on span "下一頁" at bounding box center [237, 67] width 11 height 4
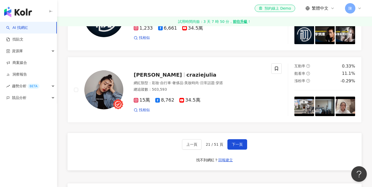
scroll to position [897, 0]
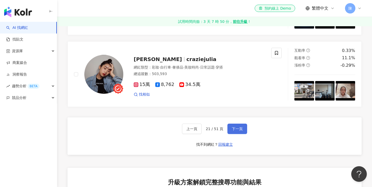
click at [237, 127] on span "下一頁" at bounding box center [237, 129] width 11 height 4
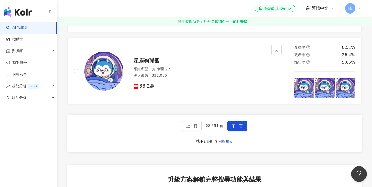
scroll to position [922, 0]
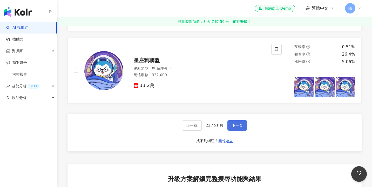
click at [240, 120] on button "下一頁" at bounding box center [237, 125] width 20 height 10
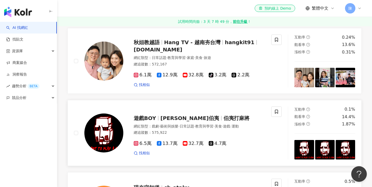
scroll to position [412, 0]
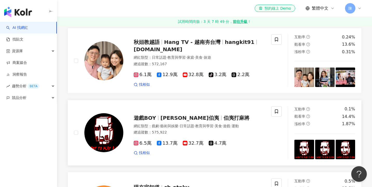
click at [240, 106] on div "遊戲BOY 尤汐伯夷 伯夷打麻將 網紅類型 ： 戲劇 · 藝術與娛樂 · 日常話題 · 教育與學習 · 美食 · 遊戲 · 運動 總追蹤數 ： 575,922…" at bounding box center [172, 132] width 197 height 53
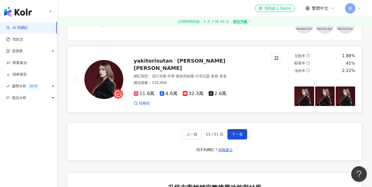
scroll to position [900, 0]
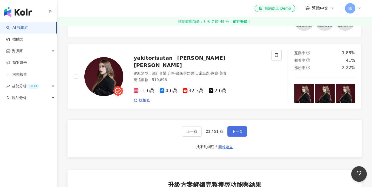
click at [243, 126] on button "下一頁" at bounding box center [237, 131] width 20 height 10
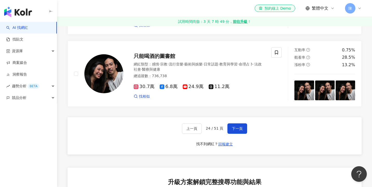
scroll to position [917, 0]
click at [233, 123] on button "下一頁" at bounding box center [237, 128] width 20 height 10
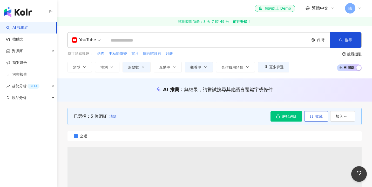
scroll to position [0, 0]
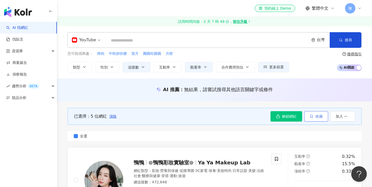
click at [312, 115] on icon "button" at bounding box center [311, 116] width 2 height 3
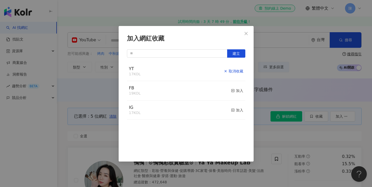
click at [232, 71] on div "取消收藏" at bounding box center [232, 71] width 19 height 6
click at [232, 71] on icon "button" at bounding box center [233, 71] width 4 height 4
click at [277, 74] on div "加入網紅收藏 建立 YT 19 KOL 已加入 FB 19 KOL 加入 IG 17 KOL 加入" at bounding box center [186, 93] width 372 height 187
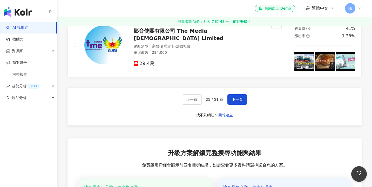
scroll to position [926, 0]
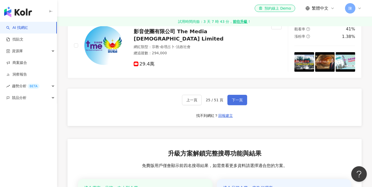
click at [232, 98] on span "下一頁" at bounding box center [237, 100] width 11 height 4
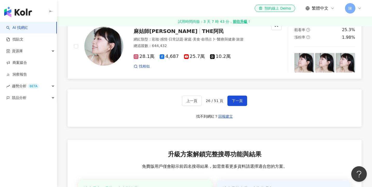
scroll to position [930, 0]
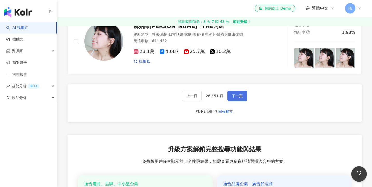
click at [237, 94] on span "下一頁" at bounding box center [237, 96] width 11 height 4
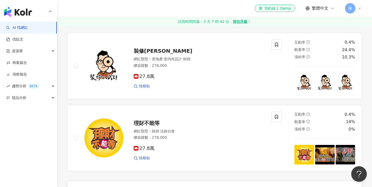
scroll to position [847, 0]
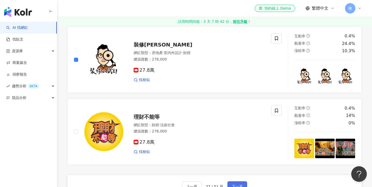
click at [239, 184] on span "下一頁" at bounding box center [237, 186] width 11 height 4
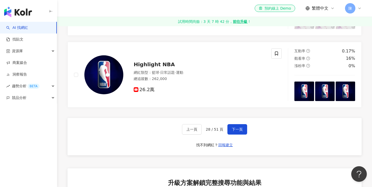
scroll to position [895, 0]
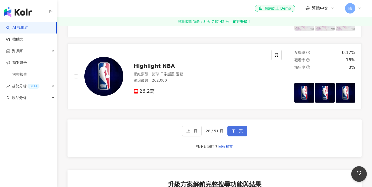
click at [234, 131] on button "下一頁" at bounding box center [237, 130] width 20 height 10
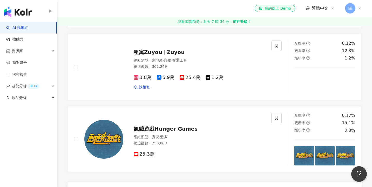
scroll to position [833, 0]
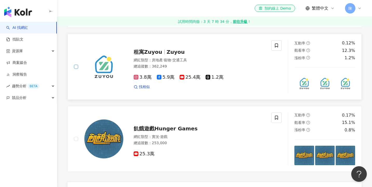
click at [76, 65] on span at bounding box center [76, 67] width 4 height 4
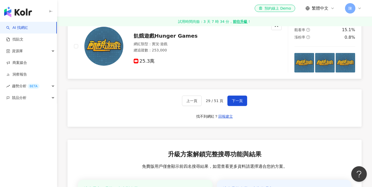
scroll to position [901, 0]
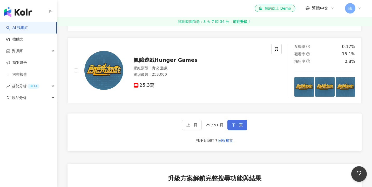
click at [238, 123] on span "下一頁" at bounding box center [237, 125] width 11 height 4
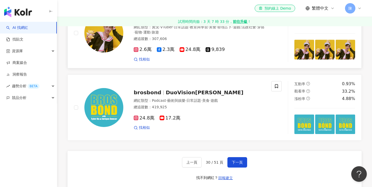
scroll to position [869, 0]
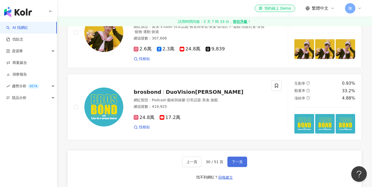
click at [240, 159] on span "下一頁" at bounding box center [237, 161] width 11 height 4
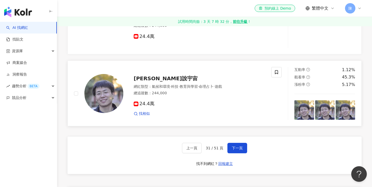
scroll to position [881, 0]
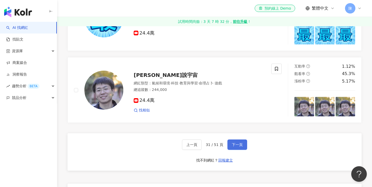
click at [227, 141] on button "下一頁" at bounding box center [237, 144] width 20 height 10
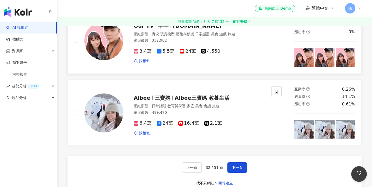
scroll to position [860, 0]
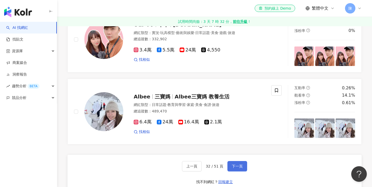
click at [241, 164] on span "下一頁" at bounding box center [237, 166] width 11 height 4
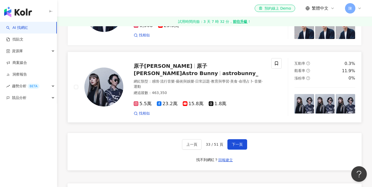
scroll to position [890, 0]
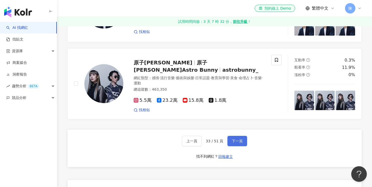
click at [235, 136] on button "下一頁" at bounding box center [237, 141] width 20 height 10
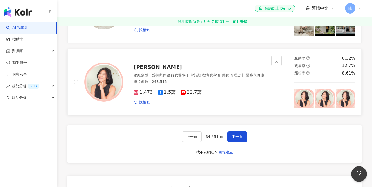
scroll to position [892, 0]
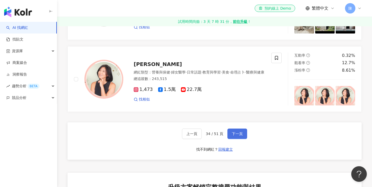
click at [233, 131] on span "下一頁" at bounding box center [237, 133] width 11 height 4
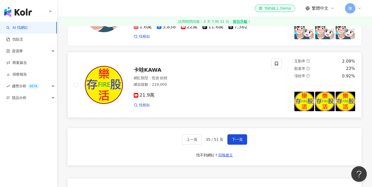
scroll to position [888, 0]
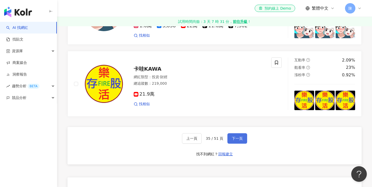
click at [237, 136] on span "下一頁" at bounding box center [237, 138] width 11 height 4
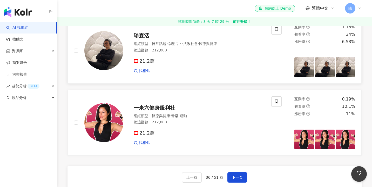
scroll to position [856, 0]
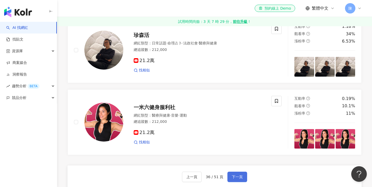
click at [236, 171] on button "下一頁" at bounding box center [237, 176] width 20 height 10
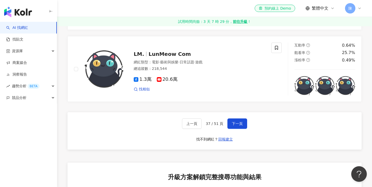
scroll to position [902, 0]
click at [232, 118] on button "下一頁" at bounding box center [237, 123] width 20 height 10
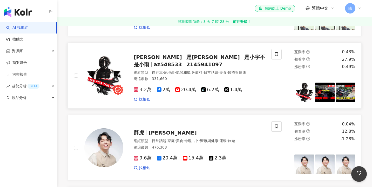
scroll to position [615, 0]
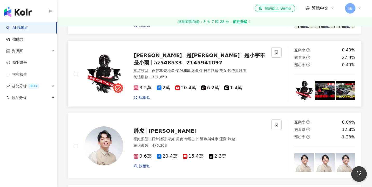
click at [78, 66] on div at bounding box center [98, 73] width 49 height 53
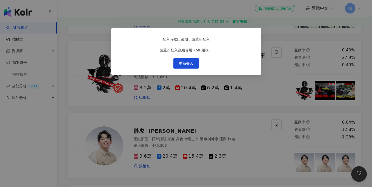
click at [190, 113] on div "登入時效已逾期，請重新登入 請重新登入繼續使用 Kolr 服務。 重新登入" at bounding box center [186, 93] width 372 height 187
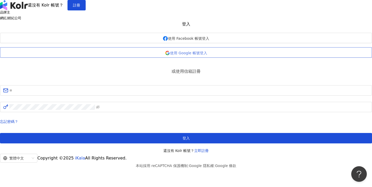
click at [180, 55] on span "使用 Google 帳號登入" at bounding box center [188, 53] width 37 height 4
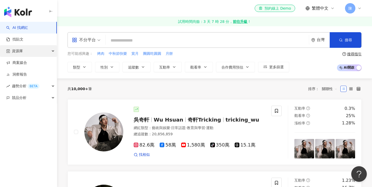
click at [30, 53] on div "資源庫" at bounding box center [28, 51] width 57 height 12
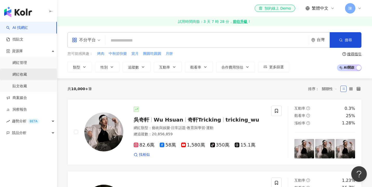
click at [27, 73] on link "網紅收藏" at bounding box center [19, 74] width 15 height 5
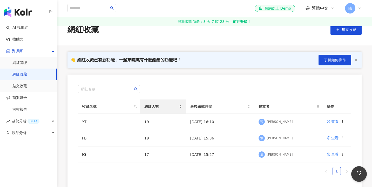
scroll to position [14, 0]
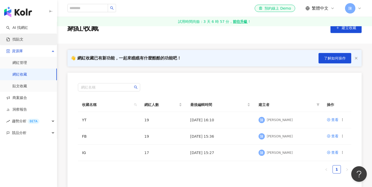
click at [23, 37] on link "找貼文" at bounding box center [14, 39] width 17 height 5
click at [28, 30] on link "AI 找網紅" at bounding box center [17, 27] width 22 height 5
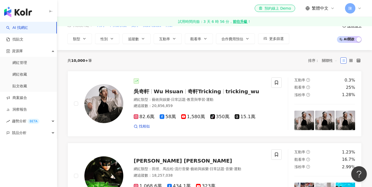
scroll to position [32, 0]
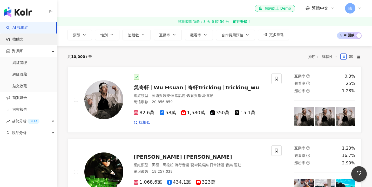
click at [23, 39] on link "找貼文" at bounding box center [14, 39] width 17 height 5
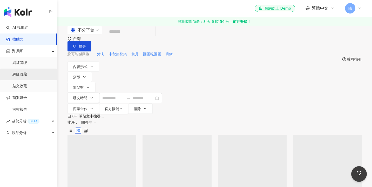
click at [27, 72] on link "網紅收藏" at bounding box center [19, 74] width 15 height 5
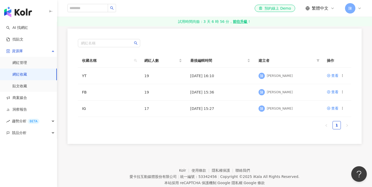
scroll to position [59, 0]
click at [332, 73] on div "查看" at bounding box center [334, 75] width 7 height 6
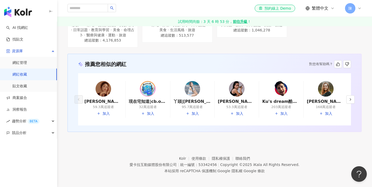
scroll to position [558, 0]
click at [352, 97] on icon "button" at bounding box center [350, 99] width 4 height 4
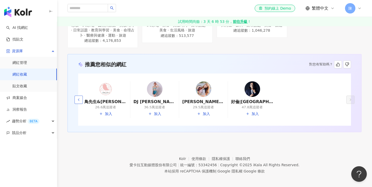
click at [81, 97] on button "button" at bounding box center [78, 99] width 8 height 8
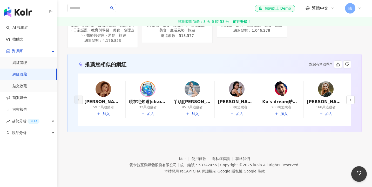
click at [142, 88] on img at bounding box center [148, 89] width 16 height 16
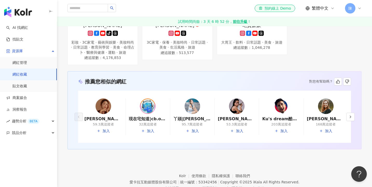
click at [282, 108] on img at bounding box center [281, 106] width 16 height 16
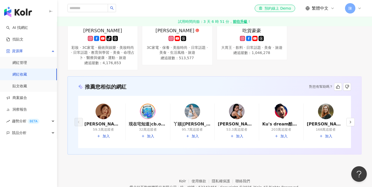
scroll to position [535, 0]
click at [351, 120] on icon "button" at bounding box center [350, 122] width 4 height 4
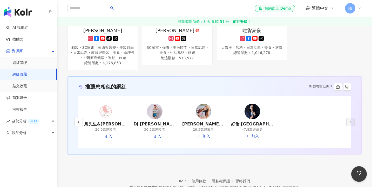
click at [152, 112] on img at bounding box center [155, 111] width 16 height 16
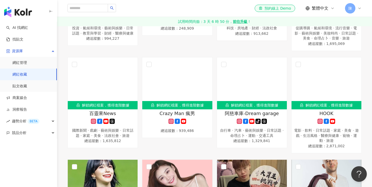
scroll to position [208, 0]
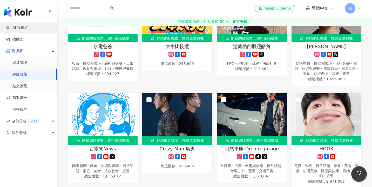
click at [28, 29] on link "AI 找網紅" at bounding box center [17, 27] width 22 height 5
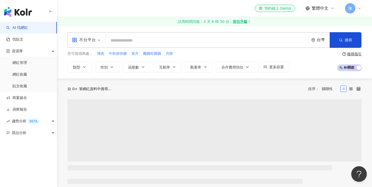
click at [89, 43] on div "不分平台" at bounding box center [84, 40] width 24 height 8
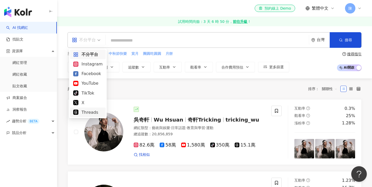
click at [92, 85] on div "YouTube" at bounding box center [87, 83] width 29 height 6
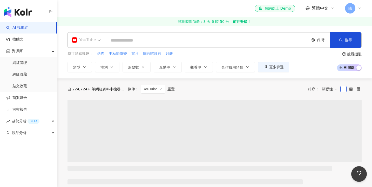
click at [89, 41] on div "YouTube" at bounding box center [84, 40] width 24 height 8
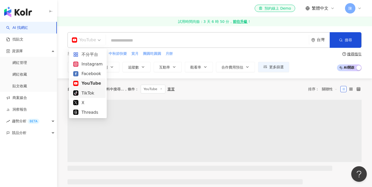
click at [94, 97] on div "TikTok" at bounding box center [88, 93] width 36 height 10
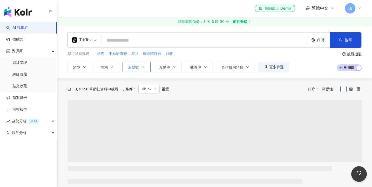
click at [141, 67] on icon "button" at bounding box center [143, 67] width 4 height 4
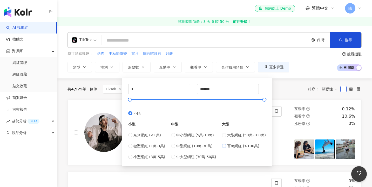
click at [228, 144] on label "百萬網紅 (>100萬)" at bounding box center [244, 146] width 44 height 6
type input "*******"
type input "*********"
click at [306, 87] on div "共 4,975 筆 條件 ： TikTok 重置 排序： 關聯性" at bounding box center [214, 89] width 294 height 9
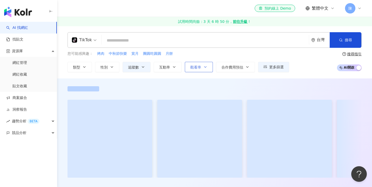
click at [192, 66] on span "觀看率" at bounding box center [195, 67] width 11 height 4
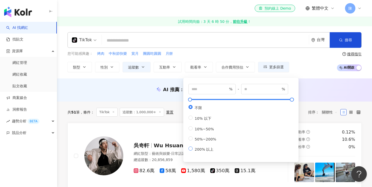
click at [203, 149] on span "200% 以上" at bounding box center [203, 149] width 23 height 4
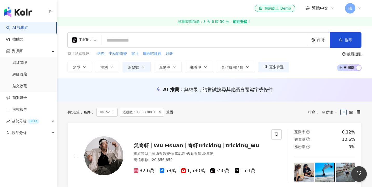
click at [151, 92] on div "AI 推薦 ： 無結果，請嘗試搜尋其他語言關鍵字或條件" at bounding box center [214, 89] width 294 height 6
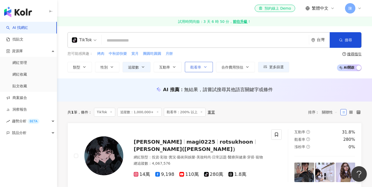
click at [191, 65] on span "觀看率" at bounding box center [195, 67] width 11 height 4
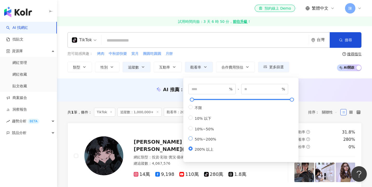
click at [205, 137] on span "50%~200%" at bounding box center [205, 139] width 26 height 4
type input "**"
type input "***"
click at [154, 97] on div "AI 推薦 ： 無結果，請嘗試搜尋其他語言關鍵字或條件" at bounding box center [214, 89] width 315 height 23
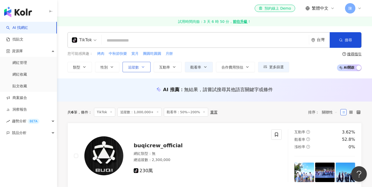
click at [137, 67] on span "追蹤數" at bounding box center [133, 67] width 11 height 4
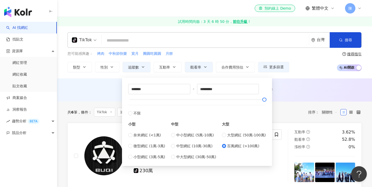
click at [82, 37] on div "TikTok" at bounding box center [82, 40] width 20 height 8
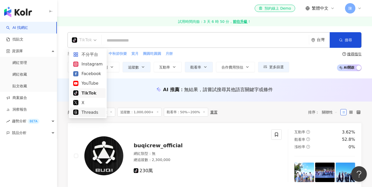
click at [94, 116] on div "Threads" at bounding box center [88, 112] width 36 height 10
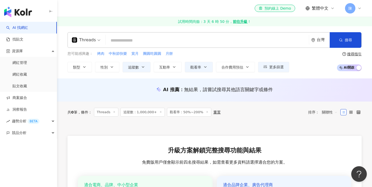
click at [141, 74] on div "Threads 台灣 搜尋 您可能感興趣： 烤肉 中秋節快樂 賞月 團圓吃圓圓 月餅 類型 性別 追蹤數 互動率 觀看率 合作費用預估 更多篩選 ******…" at bounding box center [214, 52] width 315 height 52
click at [143, 55] on span "團圓吃圓圓" at bounding box center [152, 53] width 18 height 5
type input "*****"
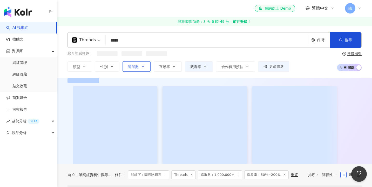
click at [139, 62] on button "追蹤數" at bounding box center [136, 66] width 28 height 10
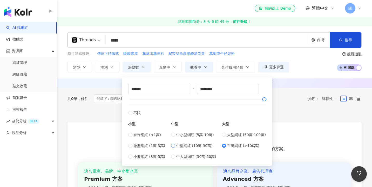
click at [200, 143] on span "中型網紅 (10萬-30萬)" at bounding box center [194, 146] width 36 height 6
type input "******"
click at [92, 88] on div "AI 推薦 ： 無結果，請嘗試搜尋其他語言關鍵字或條件" at bounding box center [214, 83] width 315 height 10
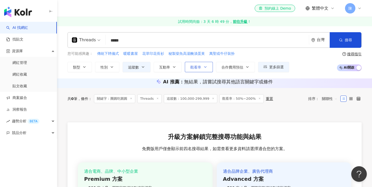
click at [197, 64] on button "觀看率" at bounding box center [199, 67] width 28 height 10
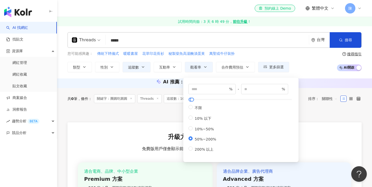
click at [140, 61] on div "您可能感興趣： 傳統下聘儀式 暖暖書屋 花草印花長衫 秘製柴魚高湯醃漬蛋黃 萬聖或牛仔裝扮 類型 性別 追蹤數 互動率 觀看率 合作費用預估 更多篩選 ***…" at bounding box center [177, 61] width 221 height 21
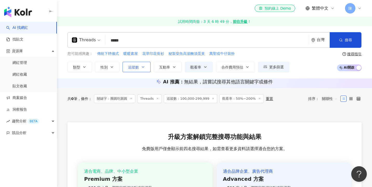
click at [138, 66] on button "追蹤數" at bounding box center [136, 67] width 28 height 10
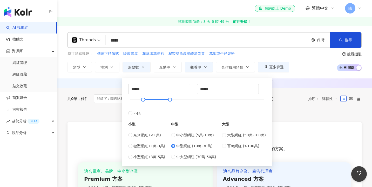
click at [203, 159] on div "****** - ****** 不限 小型 奈米網紅 (<1萬) 微型網紅 (1萬-3萬) 小型網紅 (3萬-5萬) 中型 中小型網紅 (5萬-10萬) 中型…" at bounding box center [197, 122] width 144 height 82
click at [206, 155] on span "中大型網紅 (30萬-50萬)" at bounding box center [196, 157] width 40 height 6
type input "******"
click at [110, 85] on div "AI 推薦 ： 無結果，請嘗試搜尋其他語言關鍵字或條件" at bounding box center [214, 81] width 294 height 6
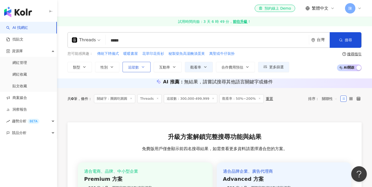
click at [134, 69] on button "追蹤數" at bounding box center [136, 67] width 28 height 10
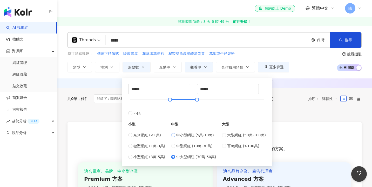
click at [198, 133] on span "中小型網紅 (5萬-10萬)" at bounding box center [195, 135] width 38 height 6
type input "*****"
click at [111, 88] on div "AI 推薦 ： 無結果，請嘗試搜尋其他語言關鍵字或條件" at bounding box center [214, 83] width 315 height 10
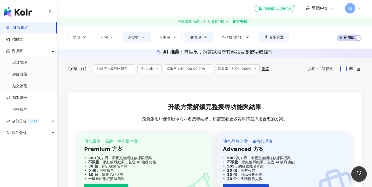
scroll to position [31, 0]
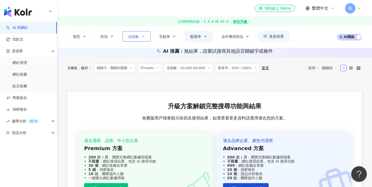
click at [138, 33] on button "追蹤數" at bounding box center [136, 36] width 28 height 10
click at [97, 47] on div "Threads ***** 台灣 搜尋 您可能感興趣： 傳統下聘儀式 暖暖書屋 花草印花長衫 秘製柴魚高湯醃漬蛋黃 萬聖或牛仔裝扮 類型 性別 追蹤數 互動率…" at bounding box center [214, 21] width 315 height 52
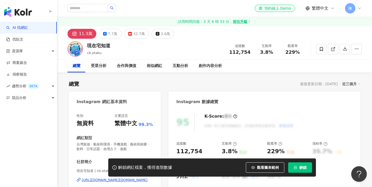
click at [332, 147] on div "35.7% 一般" at bounding box center [332, 151] width 40 height 8
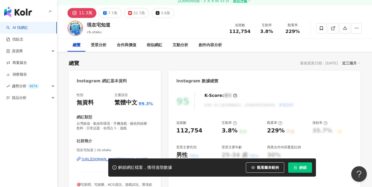
scroll to position [22, 0]
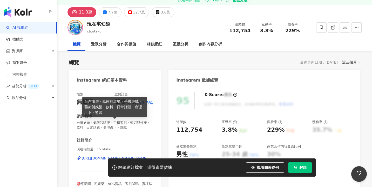
click at [140, 128] on span "台灣旅遊 · 氣候和環境 · 手機遊戲 · 藝術與娛樂 · 飲料 · 日常話題 · 命理占卜 · 遊戲" at bounding box center [114, 124] width 76 height 9
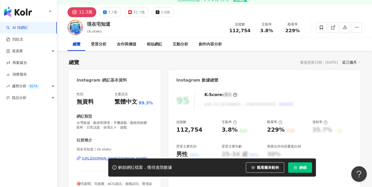
click at [143, 62] on div "總覽 最後更新日期：2025/9/9 近三個月" at bounding box center [214, 62] width 291 height 7
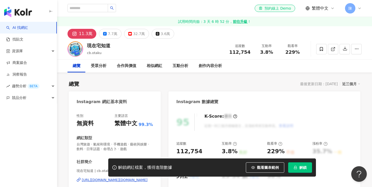
scroll to position [0, 0]
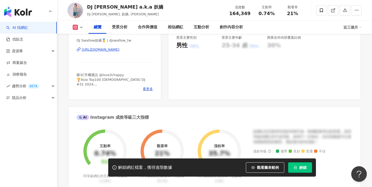
scroll to position [131, 0]
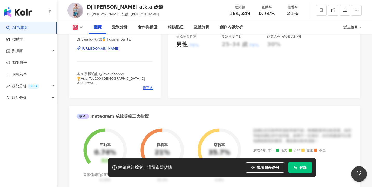
click at [145, 88] on span "看更多" at bounding box center [148, 88] width 10 height 5
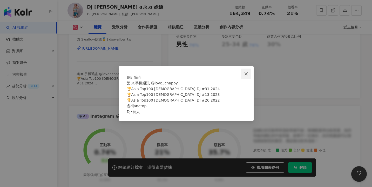
click at [246, 68] on button "Close" at bounding box center [246, 73] width 10 height 10
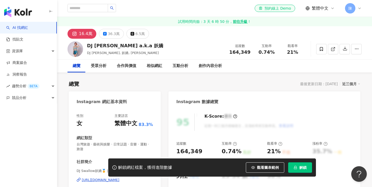
scroll to position [0, 0]
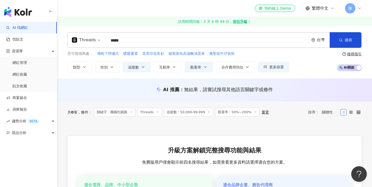
click at [289, 40] on input "*****" at bounding box center [207, 41] width 199 height 10
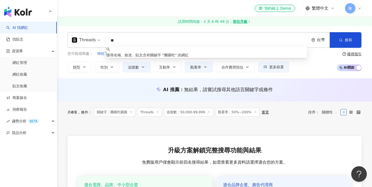
type input "*"
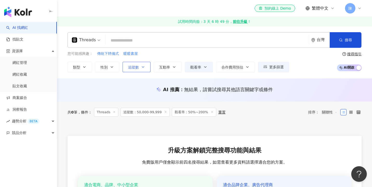
click at [137, 68] on span "追蹤數" at bounding box center [133, 67] width 11 height 4
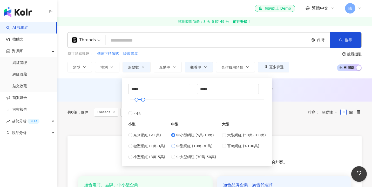
click at [197, 144] on span "中型網紅 (10萬-30萬)" at bounding box center [194, 146] width 36 height 6
type input "******"
click at [107, 85] on div "AI 推薦 ： 無結果，請嘗試搜尋其他語言關鍵字或條件" at bounding box center [214, 89] width 315 height 23
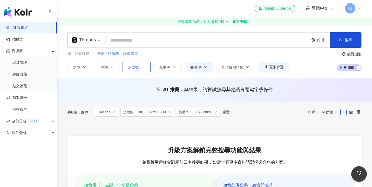
click at [141, 66] on icon "button" at bounding box center [143, 67] width 4 height 4
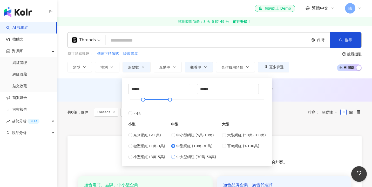
click at [187, 157] on span "中大型網紅 (30萬-50萬)" at bounding box center [196, 157] width 40 height 6
type input "******"
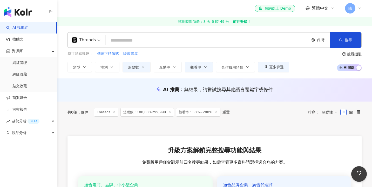
click at [111, 99] on div "AI 推薦 ： 無結果，請嘗試搜尋其他語言關鍵字或條件" at bounding box center [214, 89] width 315 height 23
click at [132, 67] on span "追蹤數" at bounding box center [133, 67] width 11 height 4
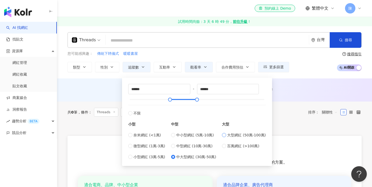
click at [234, 134] on span "大型網紅 (50萬-100萬)" at bounding box center [246, 135] width 39 height 6
type input "******"
click at [111, 88] on div "AI 推薦 ： 無結果，請嘗試搜尋其他語言關鍵字或條件" at bounding box center [214, 89] width 294 height 6
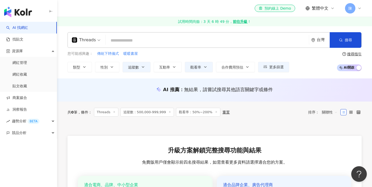
click at [142, 72] on div "Threads 台灣 搜尋 keyword 搜尋名稱、敘述、貼文含有關鍵字 “ 團 ” 的網紅 您可能感興趣： 傳統下聘儀式 暖暖書屋 類型 性別 追蹤數 互…" at bounding box center [214, 52] width 315 height 52
click at [141, 69] on button "追蹤數" at bounding box center [136, 67] width 28 height 10
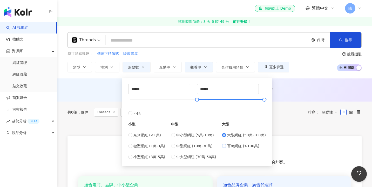
click at [228, 146] on span "百萬網紅 (>100萬)" at bounding box center [243, 146] width 32 height 6
type input "*******"
type input "*********"
click at [96, 96] on div "AI 推薦 ： 無結果，請嘗試搜尋其他語言關鍵字或條件" at bounding box center [214, 89] width 315 height 23
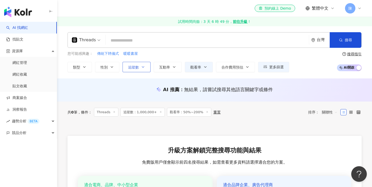
click at [132, 66] on span "追蹤數" at bounding box center [133, 67] width 11 height 4
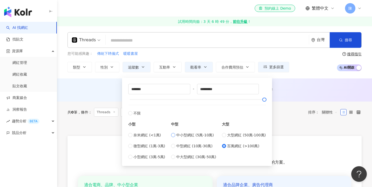
click at [180, 132] on span "中小型網紅 (5萬-10萬)" at bounding box center [195, 135] width 38 height 6
type input "*****"
click at [104, 85] on div "AI 推薦 ： 無結果，請嘗試搜尋其他語言關鍵字或條件" at bounding box center [214, 89] width 315 height 23
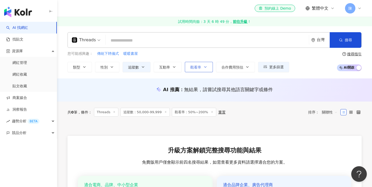
click at [191, 70] on button "觀看率" at bounding box center [199, 67] width 28 height 10
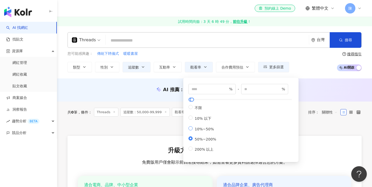
click at [205, 128] on span "10%~50%" at bounding box center [203, 129] width 23 height 4
type input "**"
click at [146, 97] on div "AI 推薦 ： 無結果，請嘗試搜尋其他語言關鍵字或條件" at bounding box center [214, 89] width 315 height 23
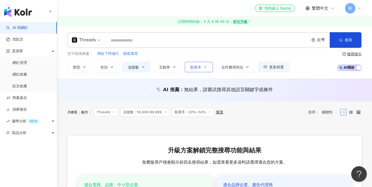
click at [190, 69] on span "觀看率" at bounding box center [195, 67] width 11 height 4
click at [126, 70] on button "追蹤數" at bounding box center [136, 67] width 28 height 10
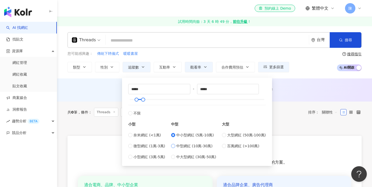
click at [188, 143] on span "中型網紅 (10萬-30萬)" at bounding box center [194, 146] width 36 height 6
type input "******"
click at [107, 92] on div "AI 推薦 ： 無結果，請嘗試搜尋其他語言關鍵字或條件" at bounding box center [214, 91] width 315 height 10
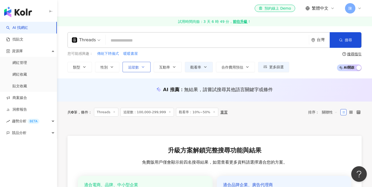
click at [141, 67] on icon "button" at bounding box center [143, 67] width 4 height 4
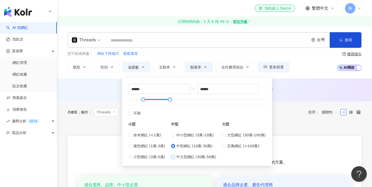
click at [203, 159] on span "中大型網紅 (30萬-50萬)" at bounding box center [196, 157] width 40 height 6
type input "******"
click at [113, 93] on div "AI 推薦 ： 無結果，請嘗試搜尋其他語言關鍵字或條件" at bounding box center [214, 91] width 315 height 10
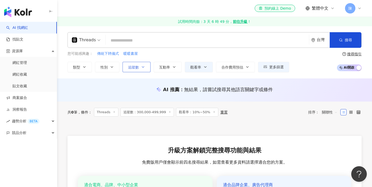
click at [137, 69] on button "追蹤數" at bounding box center [136, 67] width 28 height 10
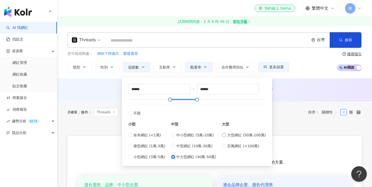
click at [239, 134] on span "大型網紅 (50萬-100萬)" at bounding box center [246, 135] width 39 height 6
type input "******"
click at [91, 96] on div "AI 推薦 ： 無結果，請嘗試搜尋其他語言關鍵字或條件" at bounding box center [214, 89] width 315 height 23
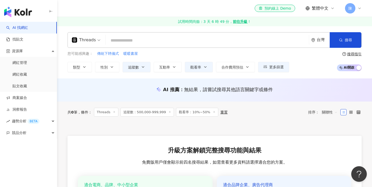
click at [134, 58] on div "您可能感興趣： 傳統下聘儀式 暖暖書屋 類型 性別 追蹤數 互動率 觀看率 合作費用預估 更多篩選 ****** - ****** 不限 小型 奈米網紅 (<…" at bounding box center [177, 61] width 221 height 21
click at [132, 69] on span "追蹤數" at bounding box center [133, 67] width 11 height 4
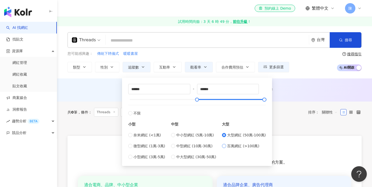
click at [239, 144] on span "百萬網紅 (>100萬)" at bounding box center [243, 146] width 32 height 6
type input "*******"
type input "*********"
click at [108, 93] on div "AI 推薦 ： 無結果，請嘗試搜尋其他語言關鍵字或條件" at bounding box center [214, 91] width 315 height 10
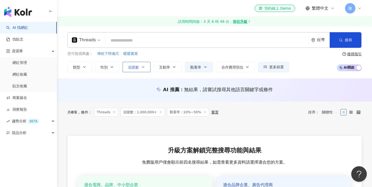
click at [141, 65] on icon "button" at bounding box center [143, 67] width 4 height 4
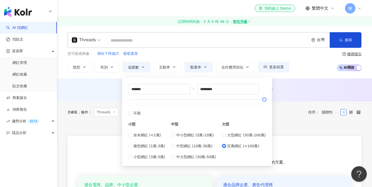
click at [150, 159] on div "******* - ********* 不限 小型 奈米網紅 (<1萬) 微型網紅 (1萬-3萬) 小型網紅 (3萬-5萬) 中型 中小型網紅 (5萬-10萬…" at bounding box center [197, 122] width 144 height 82
click at [147, 156] on span "小型網紅 (3萬-5萬)" at bounding box center [149, 157] width 32 height 6
type input "*****"
click at [103, 97] on div "AI 推薦 ： 無結果，請嘗試搜尋其他語言關鍵字或條件" at bounding box center [214, 89] width 315 height 23
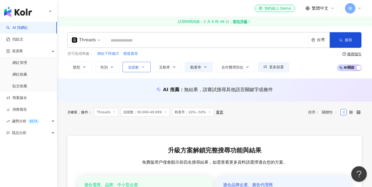
click at [141, 66] on icon "button" at bounding box center [143, 67] width 4 height 4
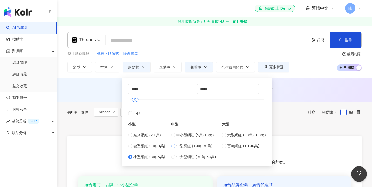
click at [189, 146] on span "中型網紅 (10萬-30萬)" at bounding box center [194, 146] width 36 height 6
type input "******"
click at [94, 42] on div "Threads" at bounding box center [84, 40] width 24 height 8
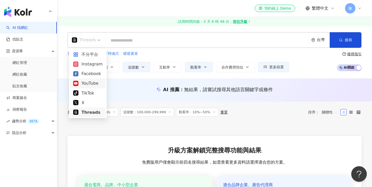
click at [88, 86] on div "YouTube" at bounding box center [88, 83] width 36 height 10
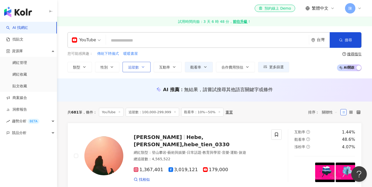
click at [141, 65] on icon "button" at bounding box center [143, 67] width 4 height 4
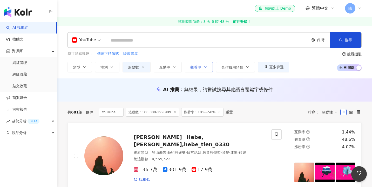
click at [196, 71] on button "觀看率" at bounding box center [199, 67] width 28 height 10
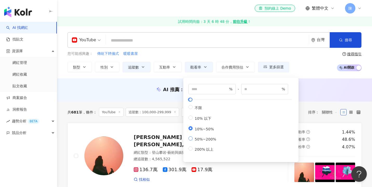
click at [206, 141] on span "50%~200%" at bounding box center [205, 139] width 26 height 4
type input "**"
type input "***"
click at [132, 89] on div "AI 推薦 ： 無結果，請嘗試搜尋其他語言關鍵字或條件" at bounding box center [214, 89] width 294 height 6
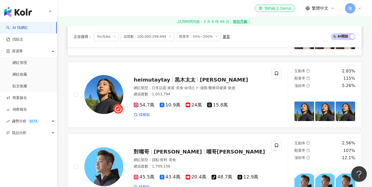
scroll to position [456, 0]
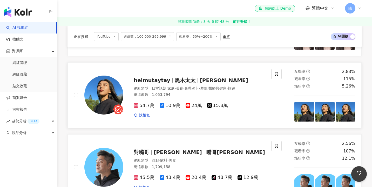
click at [200, 78] on span "黑木太太" at bounding box center [224, 80] width 48 height 6
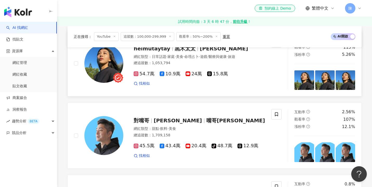
scroll to position [488, 0]
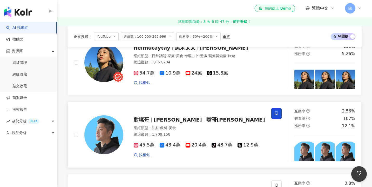
click at [279, 108] on span at bounding box center [276, 113] width 10 height 10
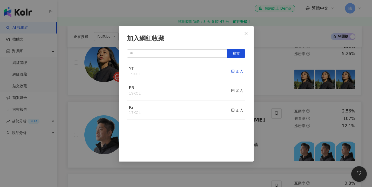
click at [232, 70] on icon "button" at bounding box center [233, 71] width 4 height 4
click at [266, 100] on div "加入網紅收藏 建立" at bounding box center [186, 93] width 372 height 187
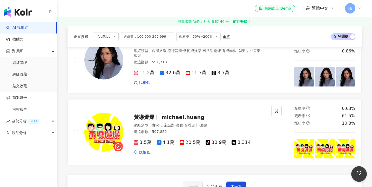
scroll to position [970, 0]
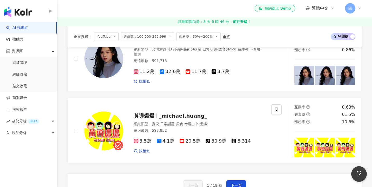
click at [237, 183] on span "下一頁" at bounding box center [235, 185] width 11 height 4
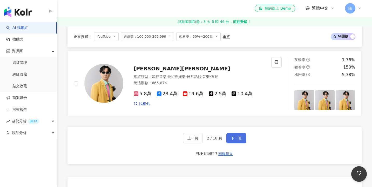
scroll to position [969, 0]
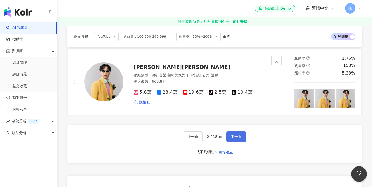
click at [236, 134] on span "下一頁" at bounding box center [235, 136] width 11 height 4
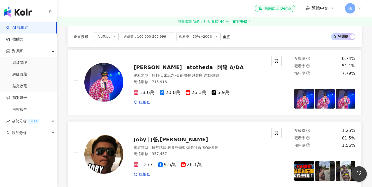
scroll to position [538, 0]
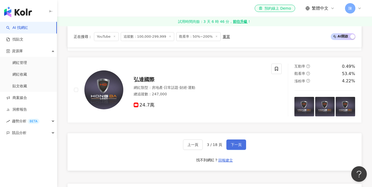
click at [236, 142] on span "下一頁" at bounding box center [235, 144] width 11 height 4
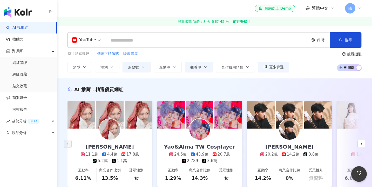
scroll to position [0, 0]
click at [191, 67] on span "觀看率" at bounding box center [195, 67] width 11 height 4
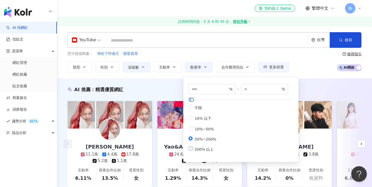
click at [194, 151] on span "200% 以上" at bounding box center [203, 149] width 23 height 4
type input "***"
click at [138, 65] on button "追蹤數" at bounding box center [136, 67] width 28 height 10
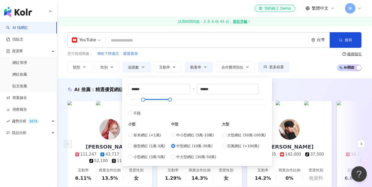
click at [171, 51] on div "您可能感興趣： 傳統下聘儀式 暖暖書屋" at bounding box center [177, 54] width 221 height 6
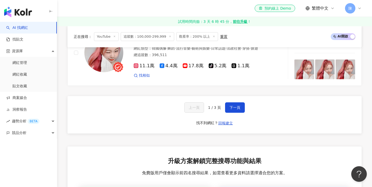
scroll to position [1011, 0]
click at [235, 105] on span "下一頁" at bounding box center [234, 107] width 11 height 4
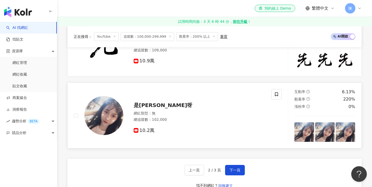
scroll to position [792, 0]
click at [232, 167] on span "下一頁" at bounding box center [234, 169] width 11 height 4
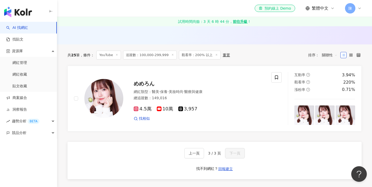
scroll to position [160, 0]
click at [6, 6] on div "button" at bounding box center [28, 11] width 57 height 22
click at [16, 12] on img "button" at bounding box center [18, 12] width 28 height 10
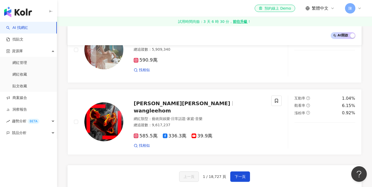
scroll to position [808, 0]
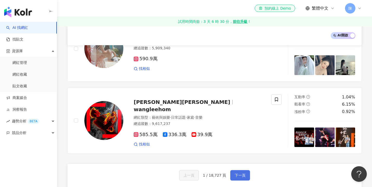
click at [237, 170] on button "下一頁" at bounding box center [240, 175] width 20 height 10
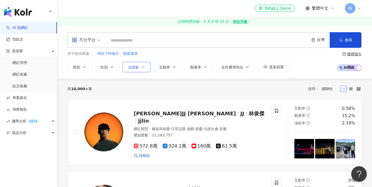
scroll to position [0, 0]
click at [131, 66] on span "追蹤數" at bounding box center [133, 67] width 11 height 4
type input "*"
type input "*******"
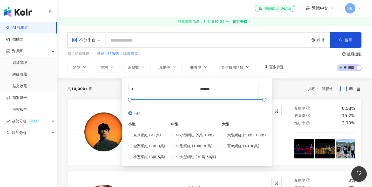
click at [234, 142] on div "大型網紅 (50萬-100萬) 百萬網紅 (>100萬)" at bounding box center [244, 140] width 44 height 17
click at [233, 143] on span "百萬網紅 (>100萬)" at bounding box center [243, 146] width 32 height 6
type input "*******"
type input "*********"
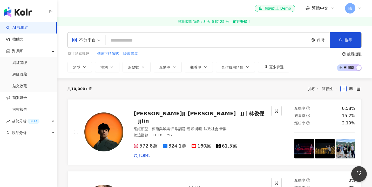
click at [115, 91] on div "共 10,000+ 筆 排序： 關聯性" at bounding box center [214, 89] width 294 height 8
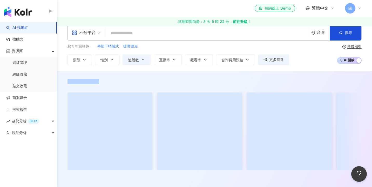
scroll to position [10, 0]
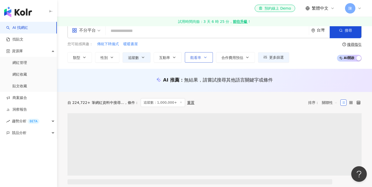
click at [195, 54] on button "觀看率" at bounding box center [199, 57] width 28 height 10
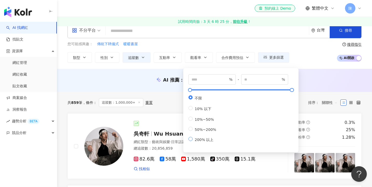
click at [205, 137] on span "200% 以上" at bounding box center [203, 139] width 23 height 4
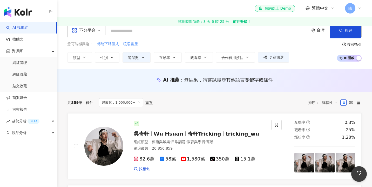
click at [159, 94] on div "共 859 筆 條件 ： 追蹤數：1,000,000+ 重置 排序： 關聯性" at bounding box center [214, 102] width 294 height 21
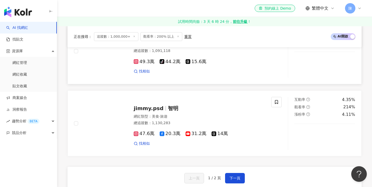
scroll to position [868, 0]
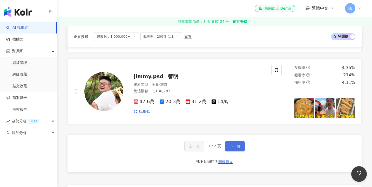
click at [233, 141] on button "下一頁" at bounding box center [235, 146] width 20 height 10
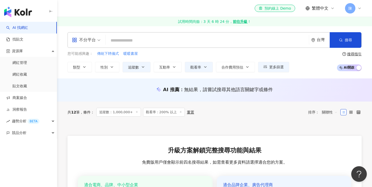
scroll to position [0, 0]
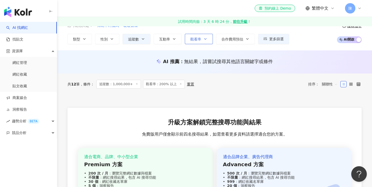
click at [198, 38] on span "觀看率" at bounding box center [195, 39] width 11 height 4
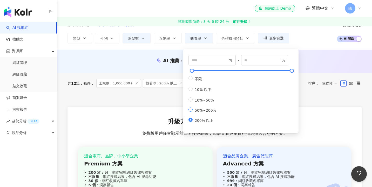
click at [212, 110] on span "50%~200%" at bounding box center [205, 110] width 26 height 4
type input "**"
type input "***"
click at [166, 97] on div at bounding box center [214, 100] width 294 height 13
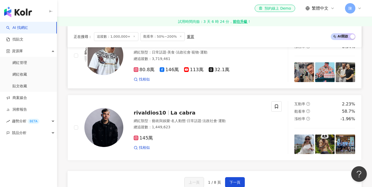
scroll to position [835, 0]
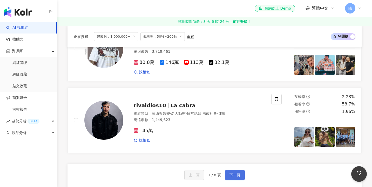
click at [228, 170] on button "下一頁" at bounding box center [235, 175] width 20 height 10
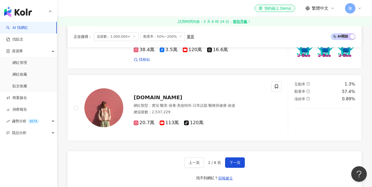
scroll to position [845, 0]
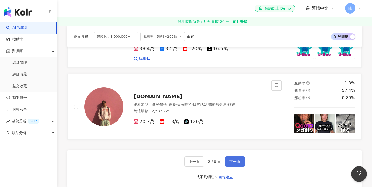
click at [234, 156] on button "下一頁" at bounding box center [235, 161] width 20 height 10
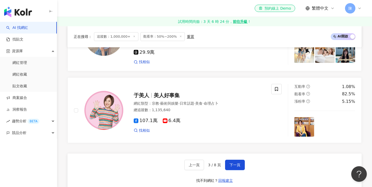
scroll to position [857, 0]
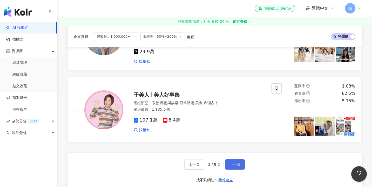
click at [237, 159] on button "下一頁" at bounding box center [235, 164] width 20 height 10
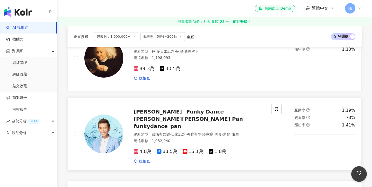
scroll to position [822, 0]
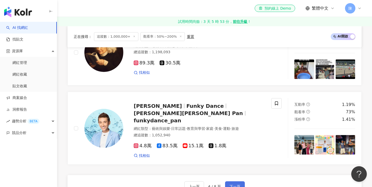
click at [234, 181] on button "下一頁" at bounding box center [235, 186] width 20 height 10
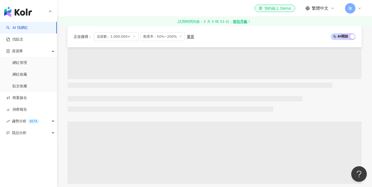
scroll to position [106, 0]
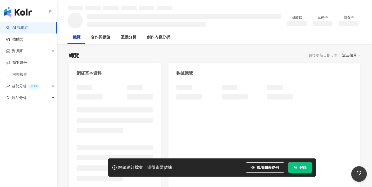
scroll to position [33, 0]
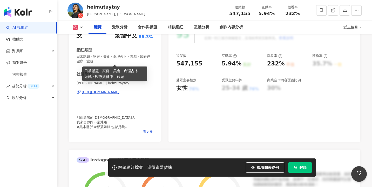
scroll to position [160, 0]
